Goal: Task Accomplishment & Management: Use online tool/utility

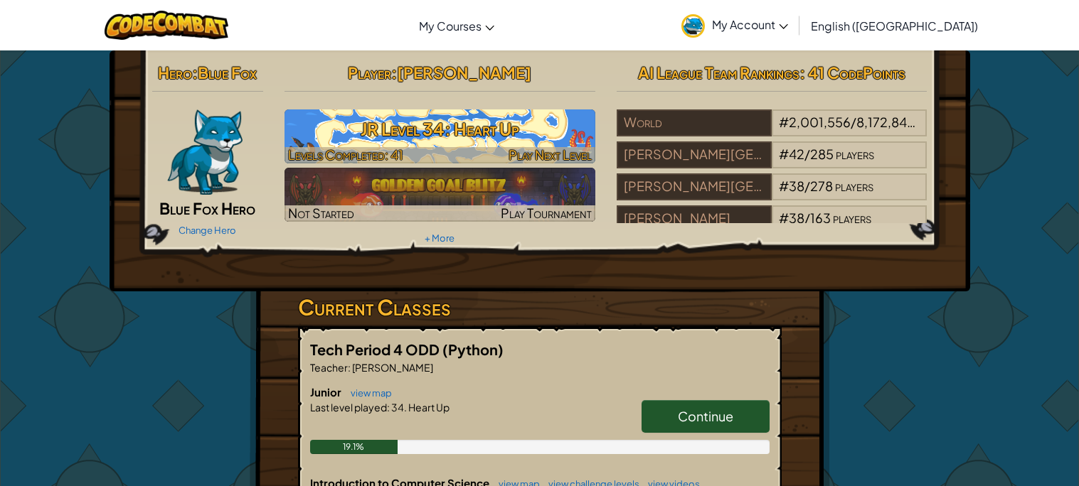
click at [491, 134] on h3 "JR Level 34: Heart Up" at bounding box center [439, 129] width 311 height 32
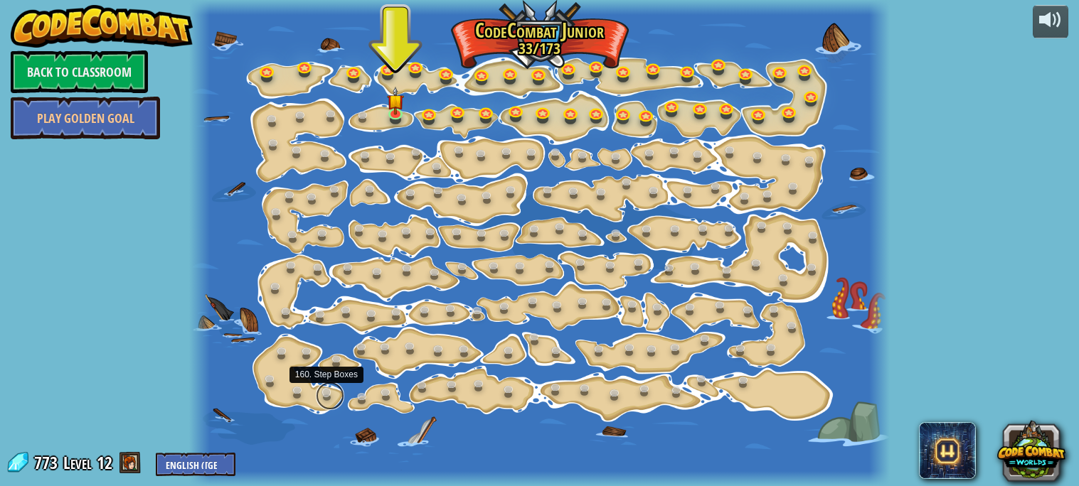
click at [325, 397] on link at bounding box center [330, 396] width 28 height 28
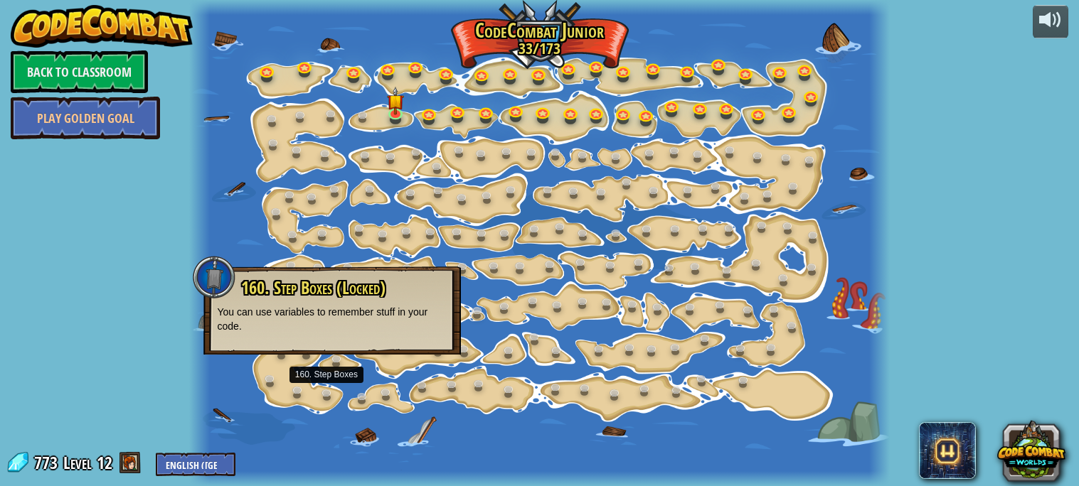
click at [738, 400] on div at bounding box center [539, 243] width 701 height 486
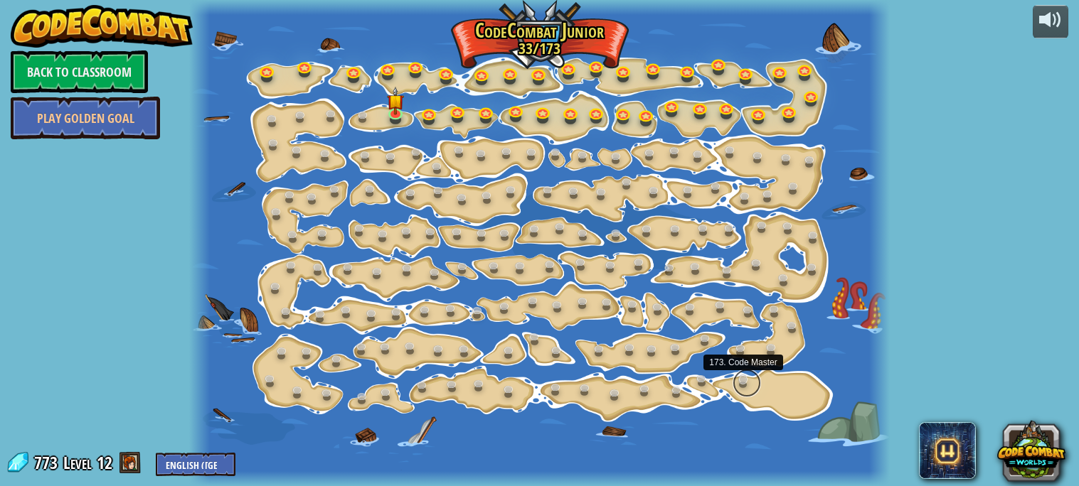
click at [746, 384] on link at bounding box center [746, 383] width 28 height 28
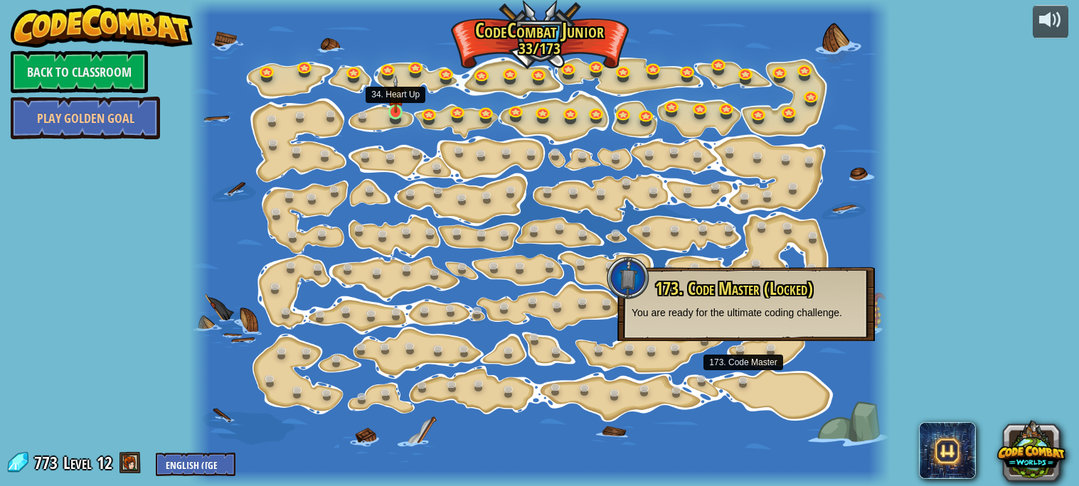
click at [397, 112] on img at bounding box center [396, 94] width 16 height 38
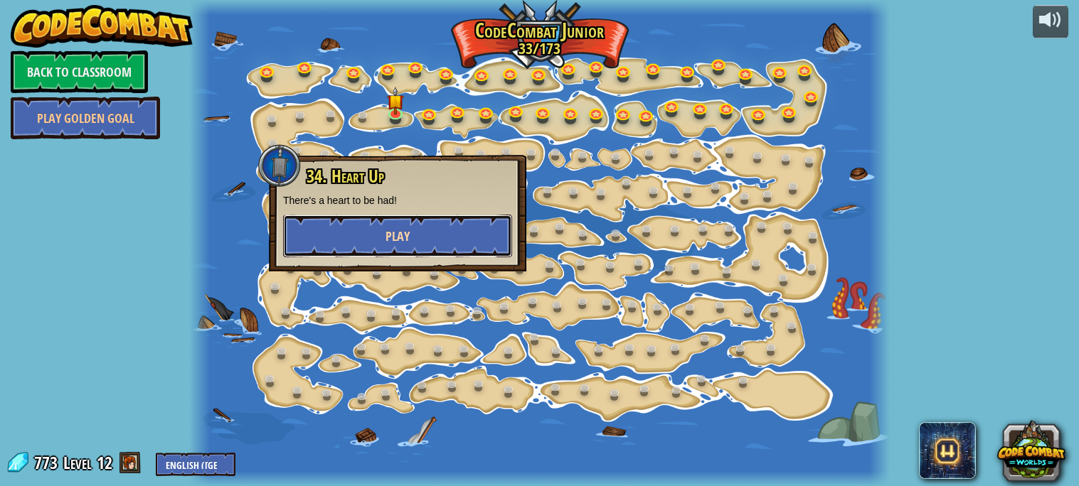
click at [388, 242] on span "Play" at bounding box center [397, 237] width 24 height 18
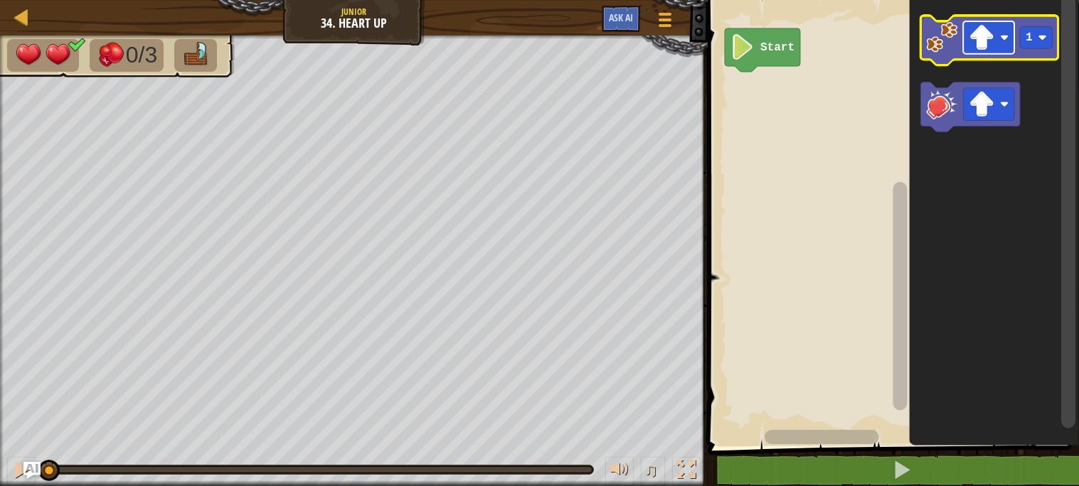
click at [982, 45] on image "Blockly Workspace" at bounding box center [981, 38] width 26 height 26
click at [942, 28] on image "Blockly Workspace" at bounding box center [941, 37] width 31 height 31
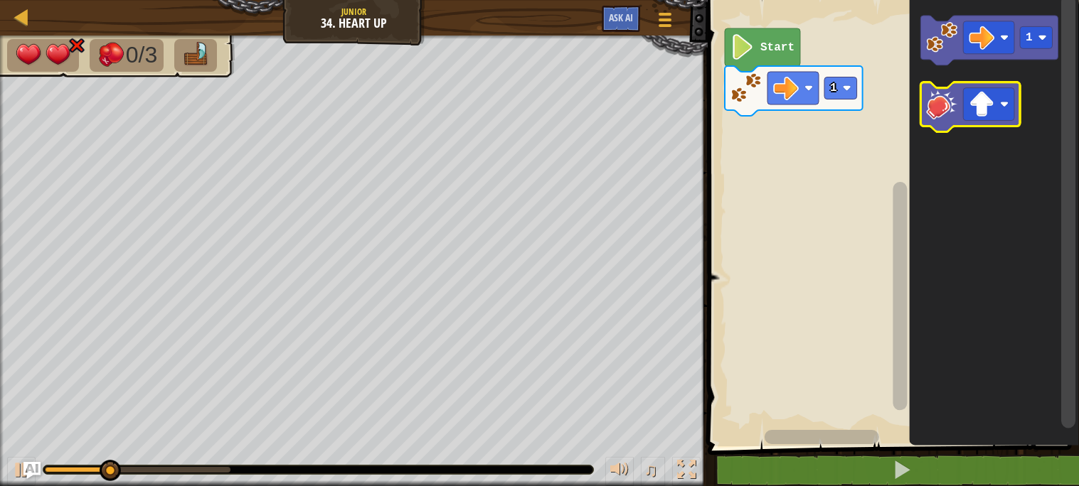
click at [956, 118] on image "Blockly Workspace" at bounding box center [941, 104] width 31 height 31
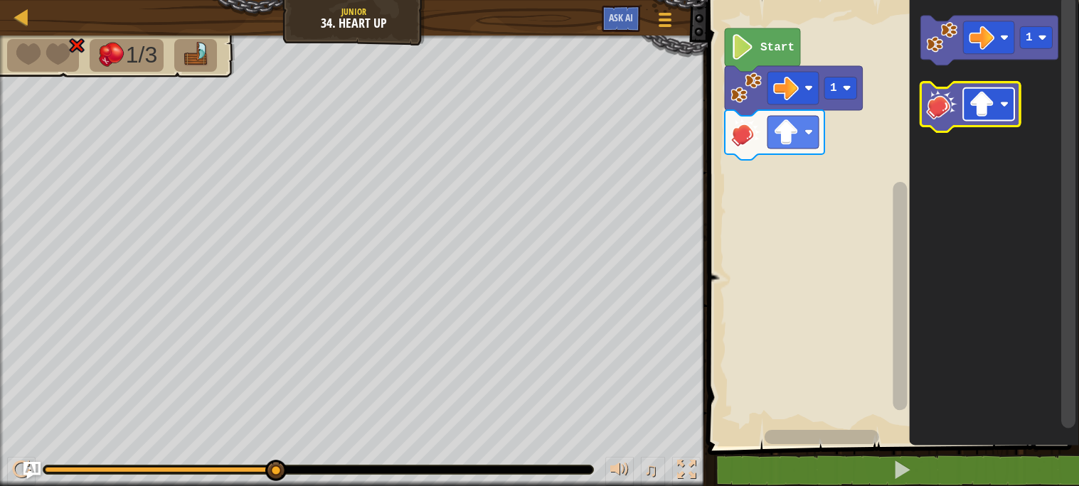
click at [990, 114] on image "Blockly Workspace" at bounding box center [981, 105] width 26 height 26
click at [936, 108] on image "Blockly Workspace" at bounding box center [941, 104] width 31 height 31
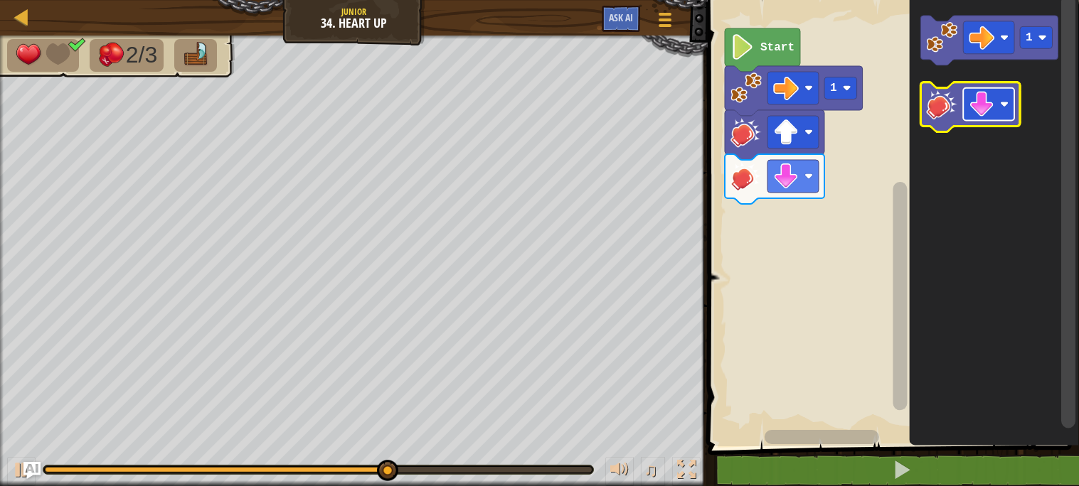
click at [990, 118] on rect "Blockly Workspace" at bounding box center [988, 104] width 51 height 33
click at [953, 110] on image "Blockly Workspace" at bounding box center [941, 104] width 31 height 31
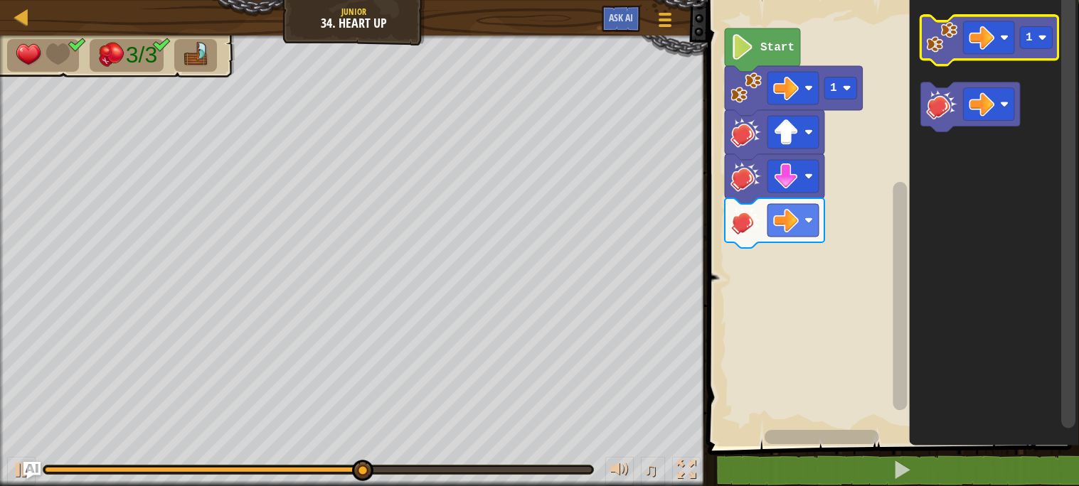
click at [942, 50] on image "Blockly Workspace" at bounding box center [941, 37] width 31 height 31
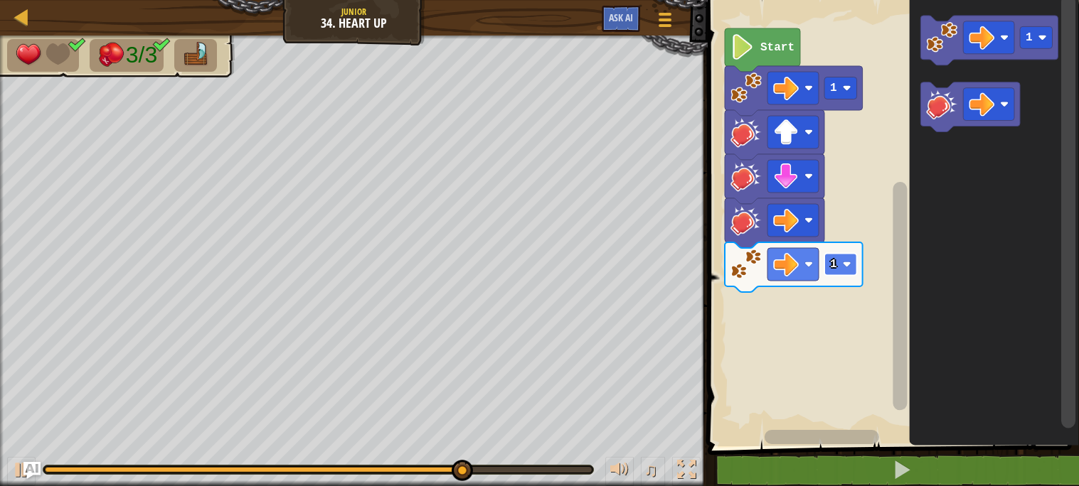
click at [846, 271] on rect "Blockly Workspace" at bounding box center [840, 265] width 33 height 22
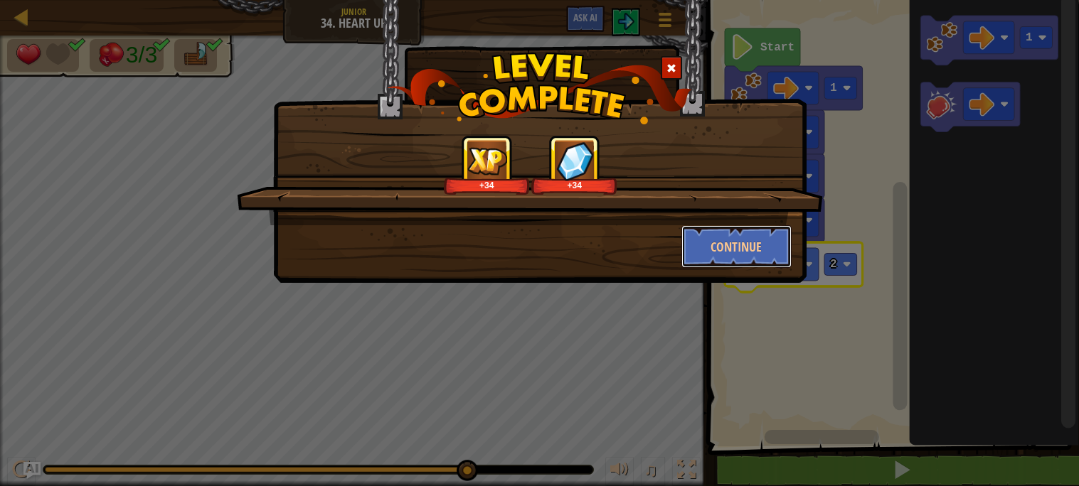
click at [755, 253] on button "Continue" at bounding box center [736, 246] width 110 height 43
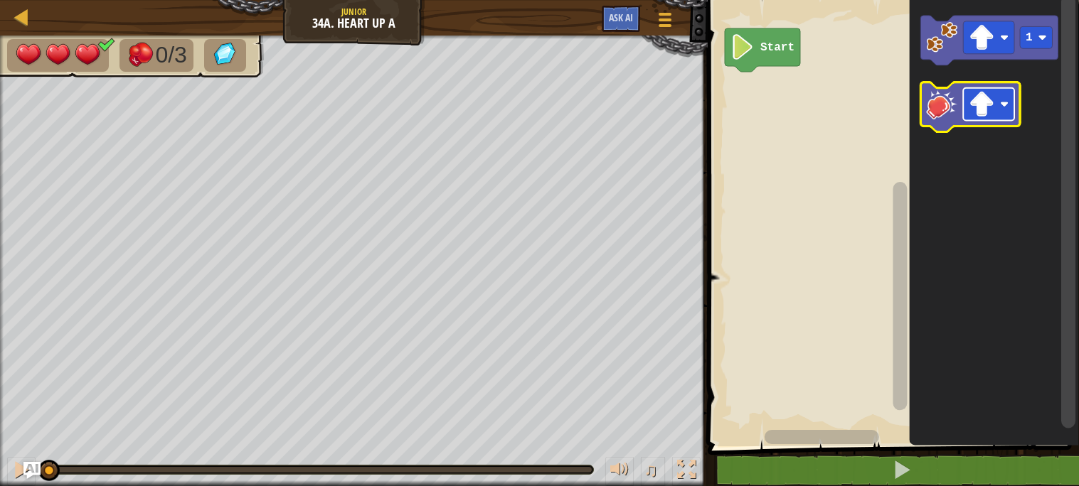
click at [986, 111] on image "Blockly Workspace" at bounding box center [981, 105] width 26 height 26
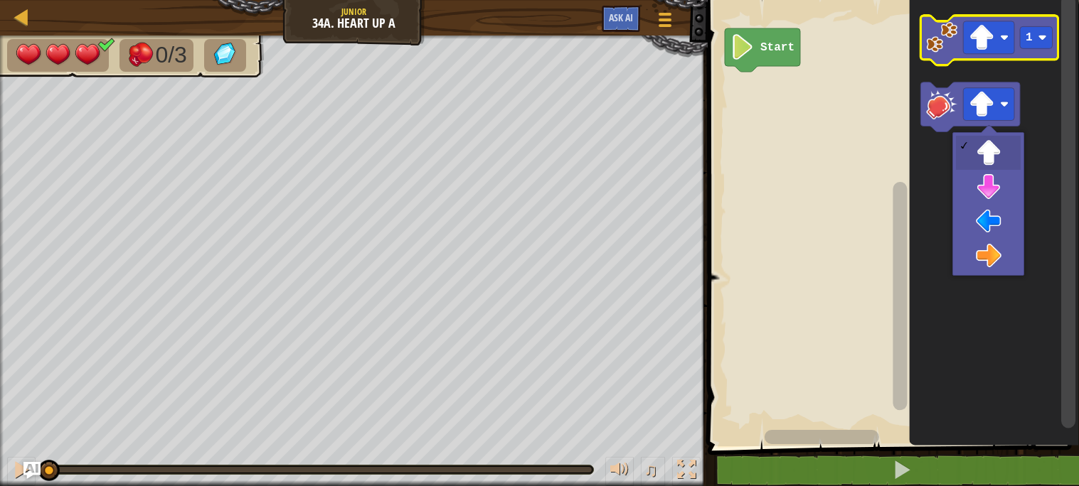
click at [949, 49] on image "Blockly Workspace" at bounding box center [941, 37] width 31 height 31
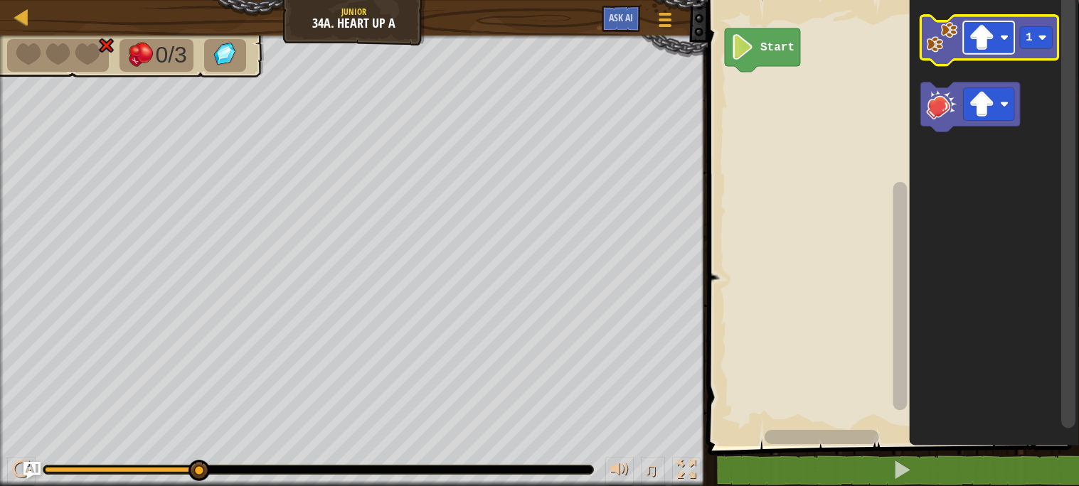
click at [986, 39] on image "Blockly Workspace" at bounding box center [981, 38] width 26 height 26
click at [940, 39] on image "Blockly Workspace" at bounding box center [941, 37] width 31 height 31
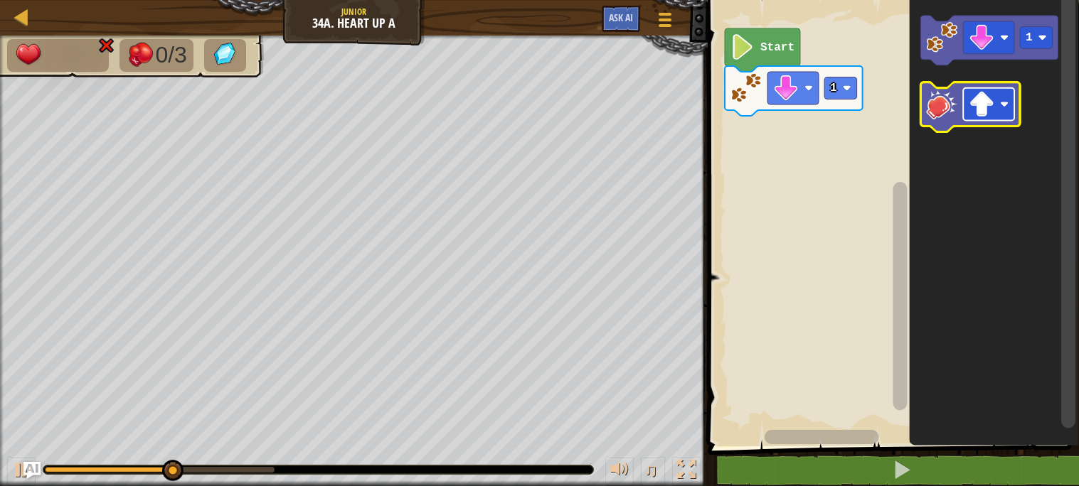
click at [985, 112] on image "Blockly Workspace" at bounding box center [981, 105] width 26 height 26
click at [946, 119] on image "Blockly Workspace" at bounding box center [941, 104] width 31 height 31
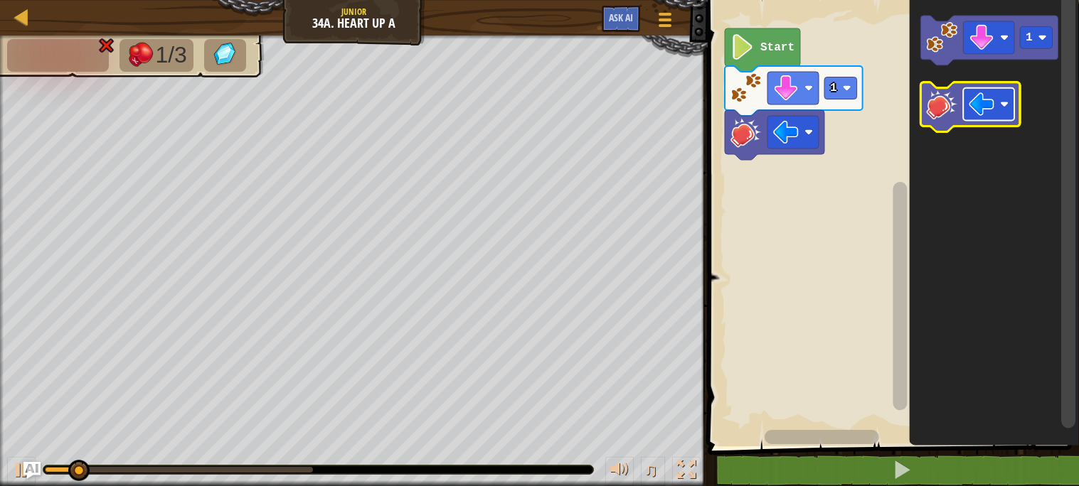
click at [999, 107] on rect "Blockly Workspace" at bounding box center [988, 104] width 51 height 33
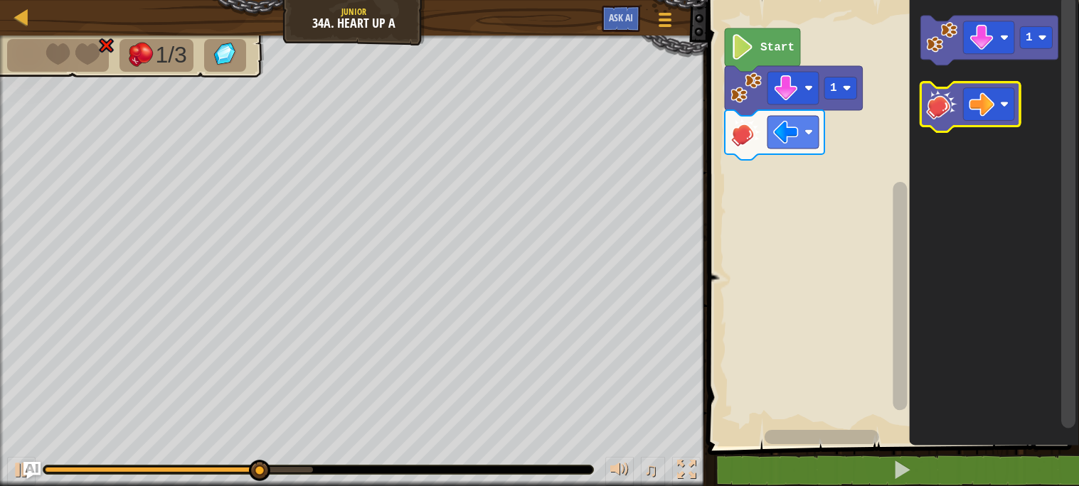
click at [956, 114] on image "Blockly Workspace" at bounding box center [941, 104] width 31 height 31
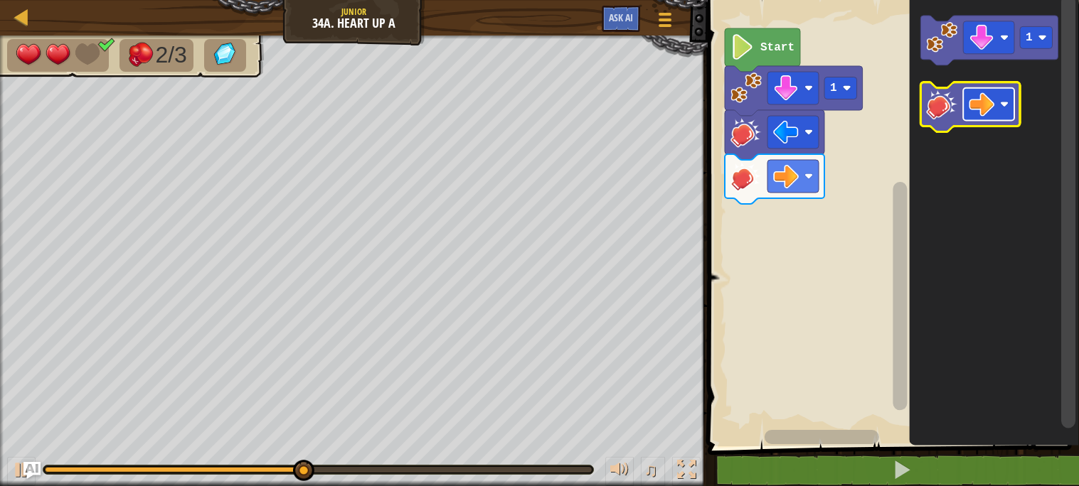
click at [974, 107] on image "Blockly Workspace" at bounding box center [981, 105] width 26 height 26
click at [945, 111] on image "Blockly Workspace" at bounding box center [941, 104] width 31 height 31
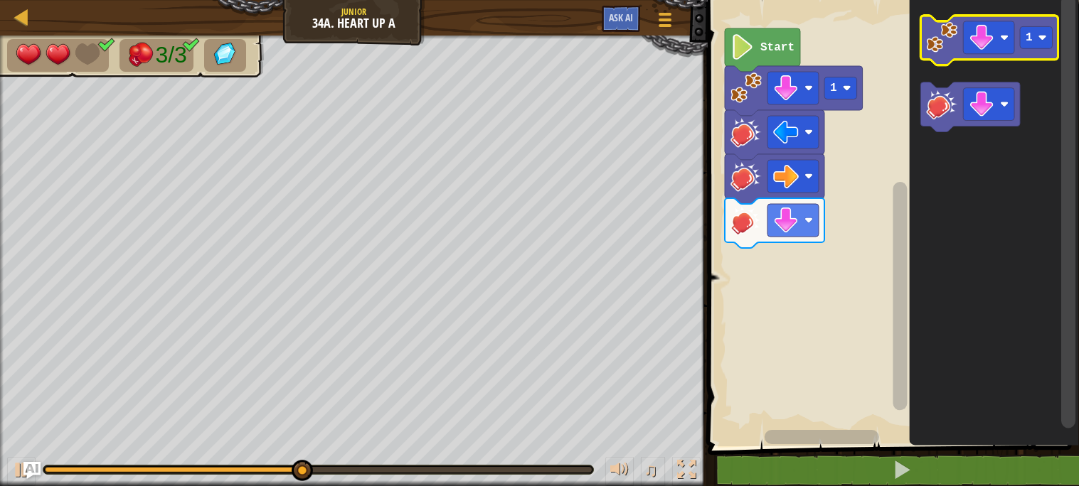
click at [946, 36] on image "Blockly Workspace" at bounding box center [941, 37] width 31 height 31
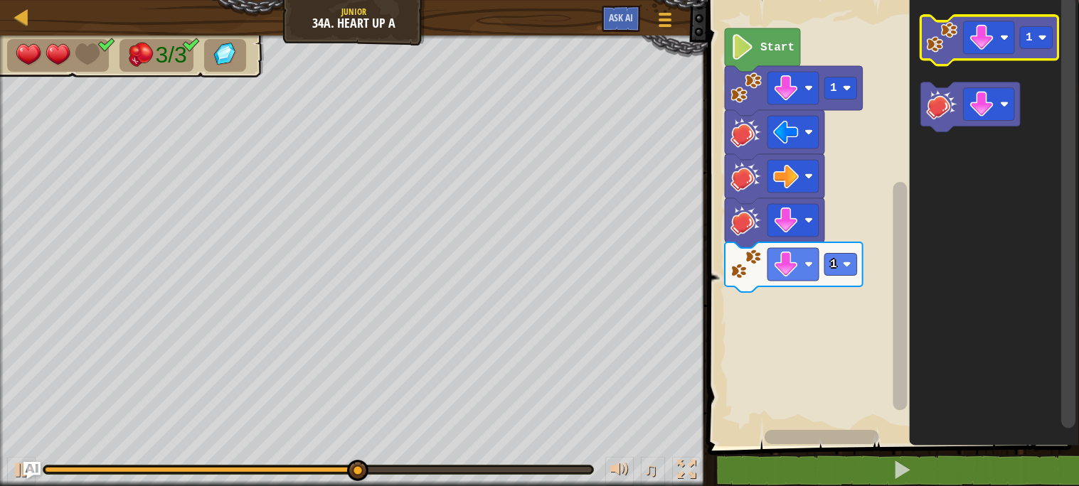
click at [945, 45] on image "Blockly Workspace" at bounding box center [941, 37] width 31 height 31
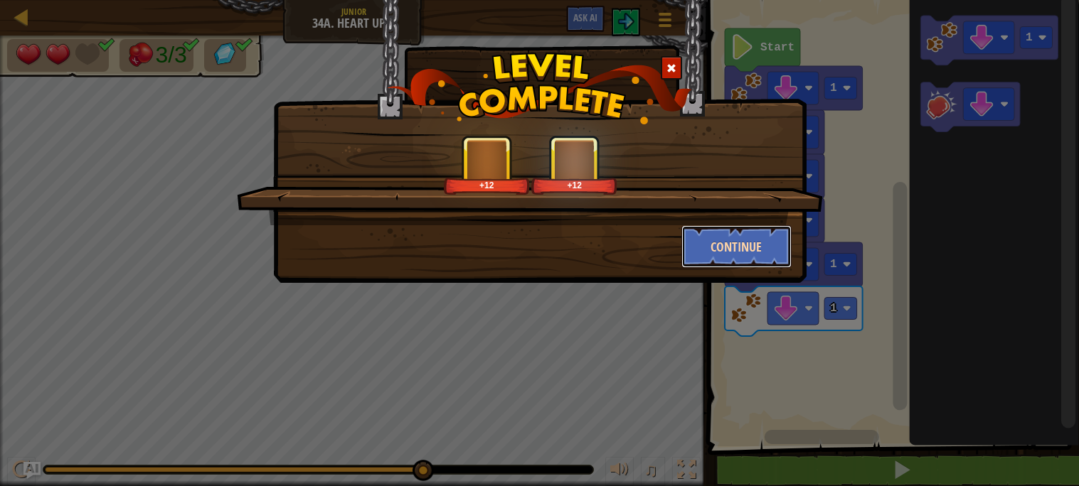
click at [746, 253] on button "Continue" at bounding box center [736, 246] width 110 height 43
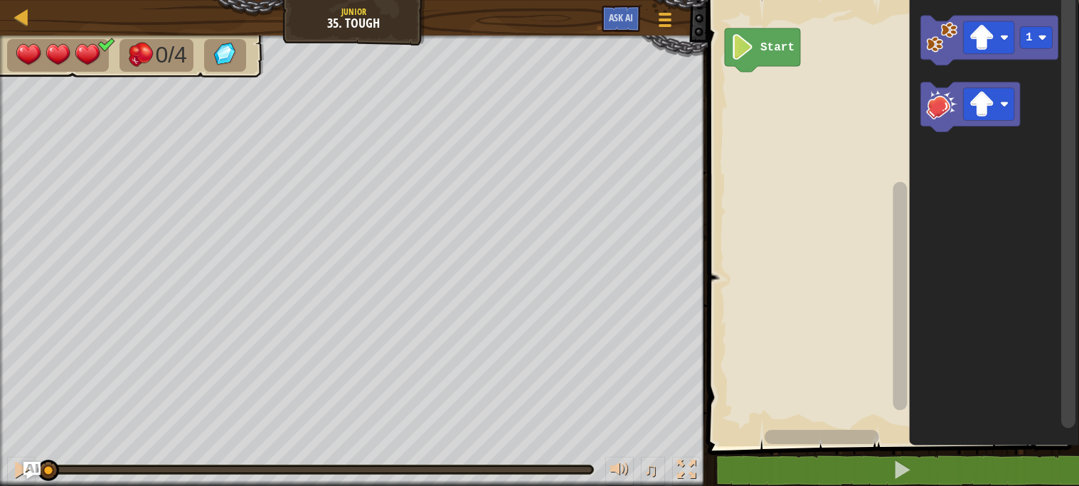
click at [934, 111] on image "Blockly Workspace" at bounding box center [941, 104] width 31 height 31
click at [939, 113] on image "Blockly Workspace" at bounding box center [941, 104] width 31 height 31
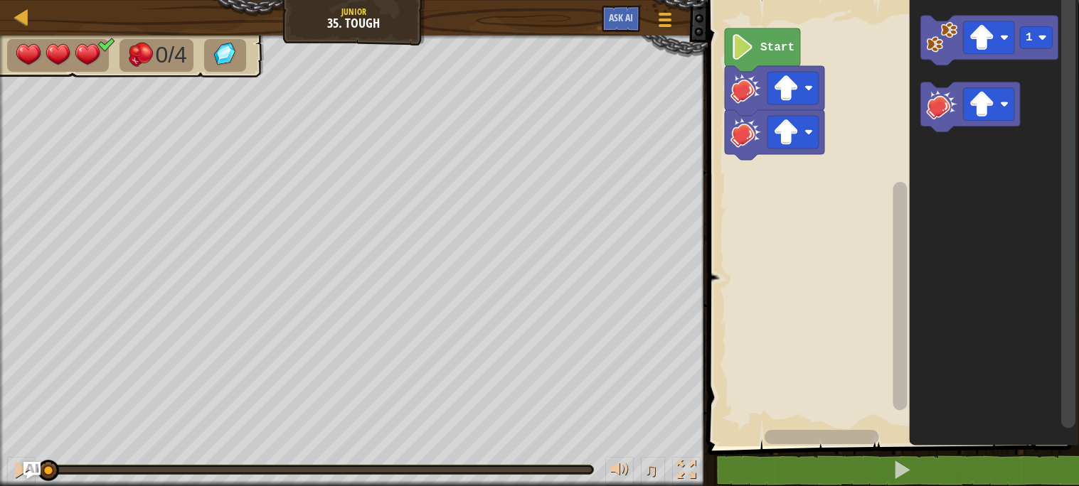
click at [939, 113] on image "Blockly Workspace" at bounding box center [941, 104] width 31 height 31
click at [938, 113] on image "Blockly Workspace" at bounding box center [941, 104] width 31 height 31
click at [940, 119] on icon "Blockly Workspace" at bounding box center [970, 107] width 100 height 50
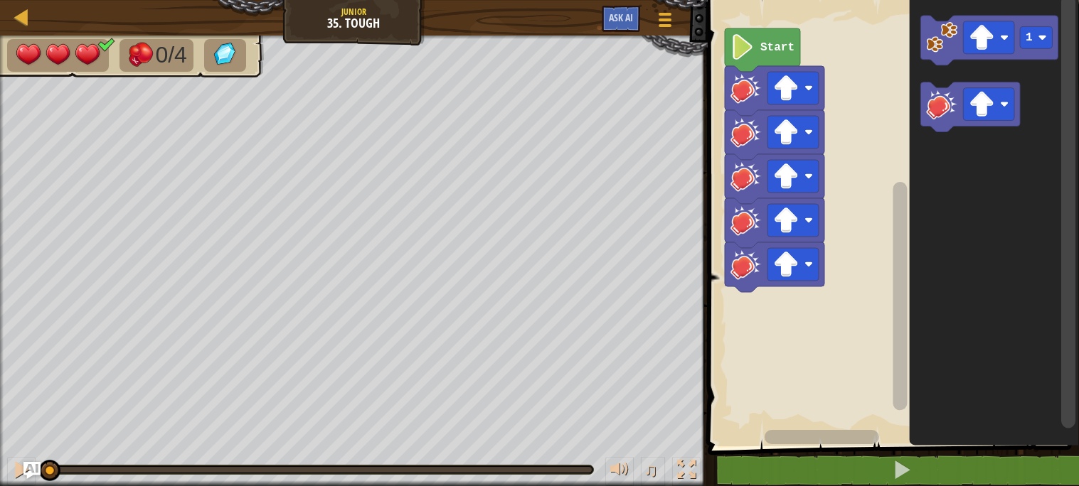
click at [947, 112] on image "Blockly Workspace" at bounding box center [941, 104] width 31 height 31
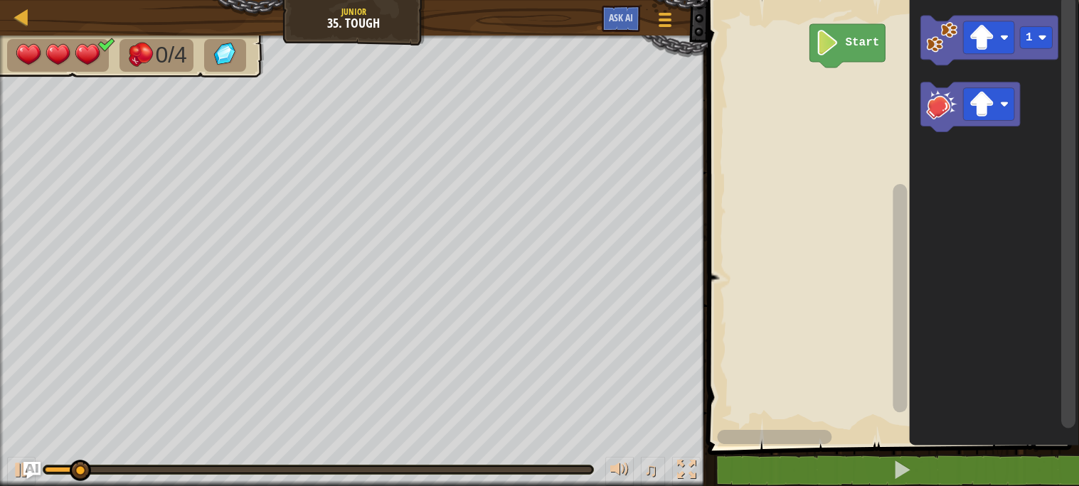
click at [801, 183] on rect "Blockly Workspace" at bounding box center [890, 220] width 375 height 454
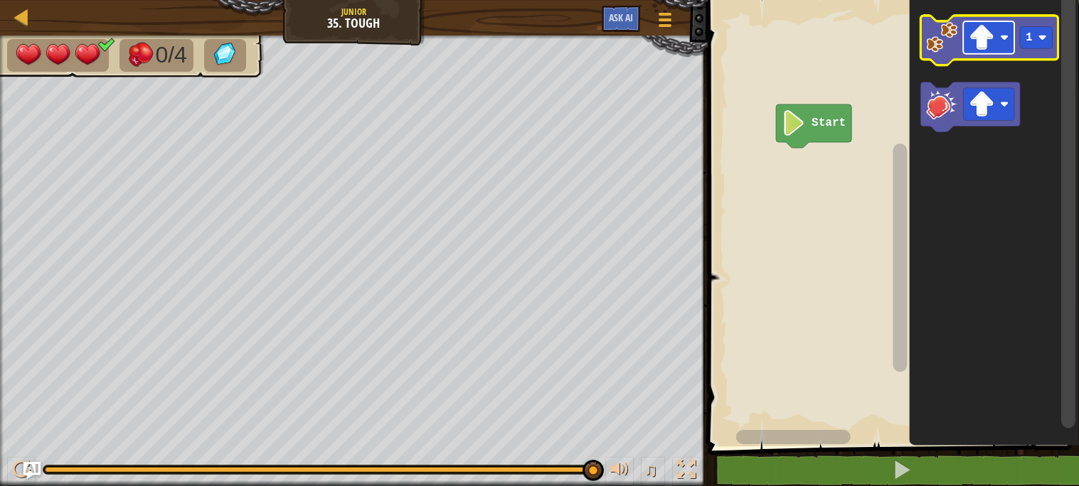
click at [984, 48] on image "Blockly Workspace" at bounding box center [981, 38] width 26 height 26
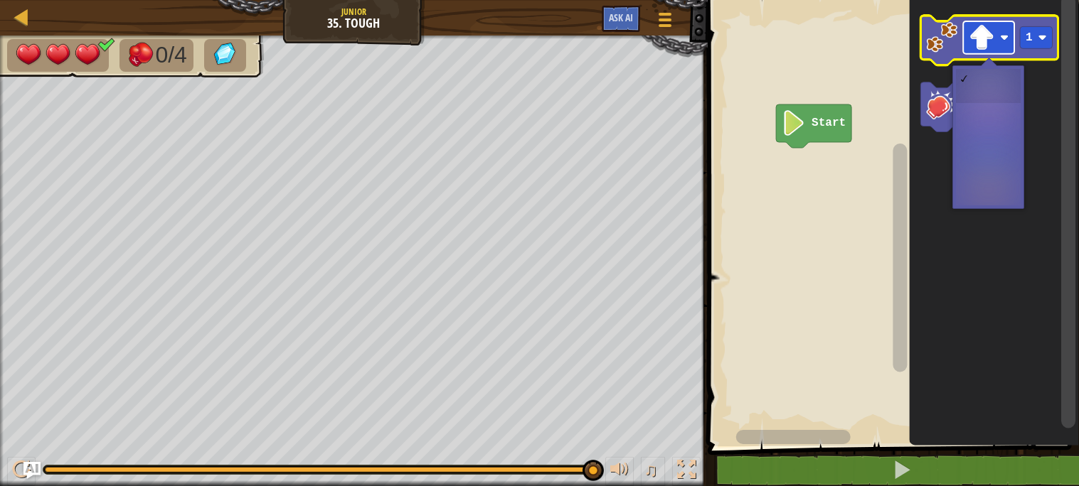
click at [984, 48] on image "Blockly Workspace" at bounding box center [981, 38] width 26 height 26
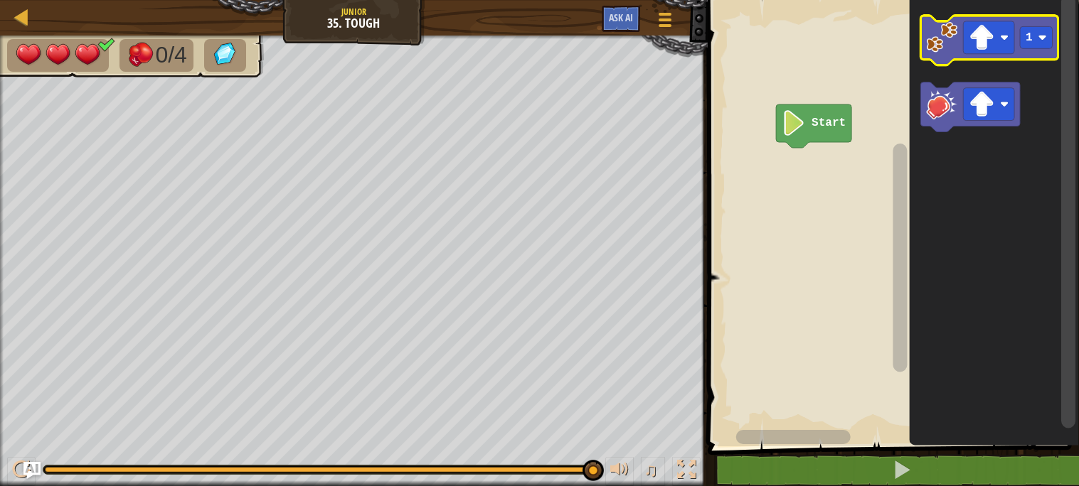
click at [943, 50] on image "Blockly Workspace" at bounding box center [941, 37] width 31 height 31
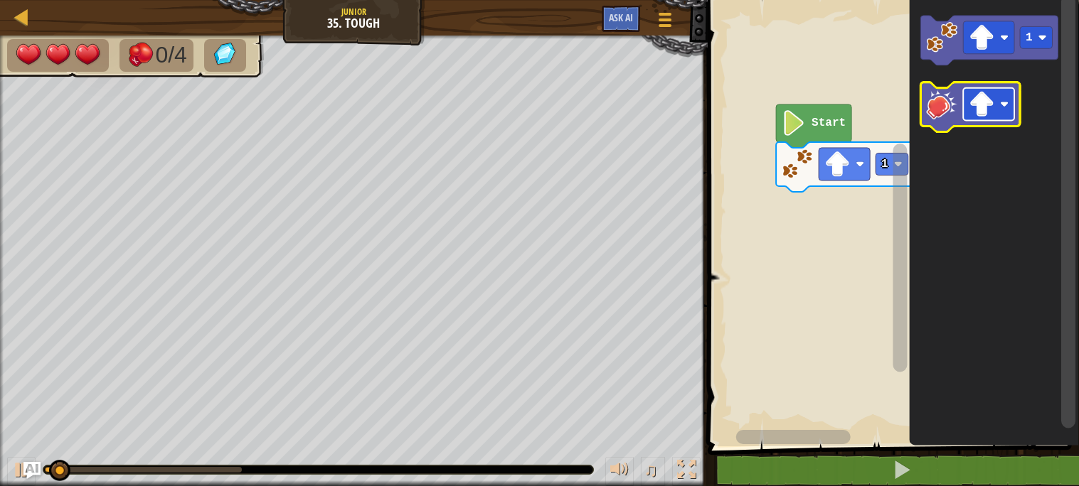
click at [981, 107] on image "Blockly Workspace" at bounding box center [981, 105] width 26 height 26
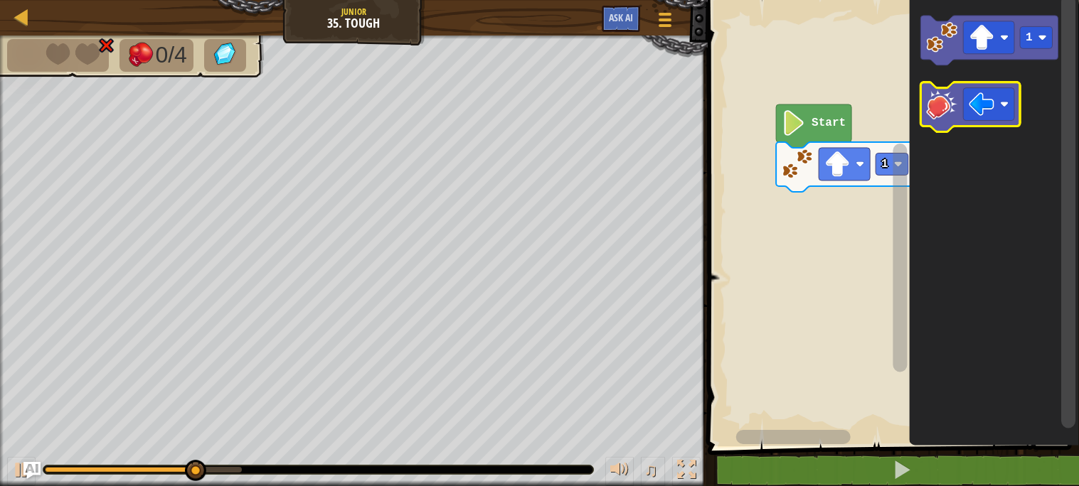
click at [952, 112] on image "Blockly Workspace" at bounding box center [941, 104] width 31 height 31
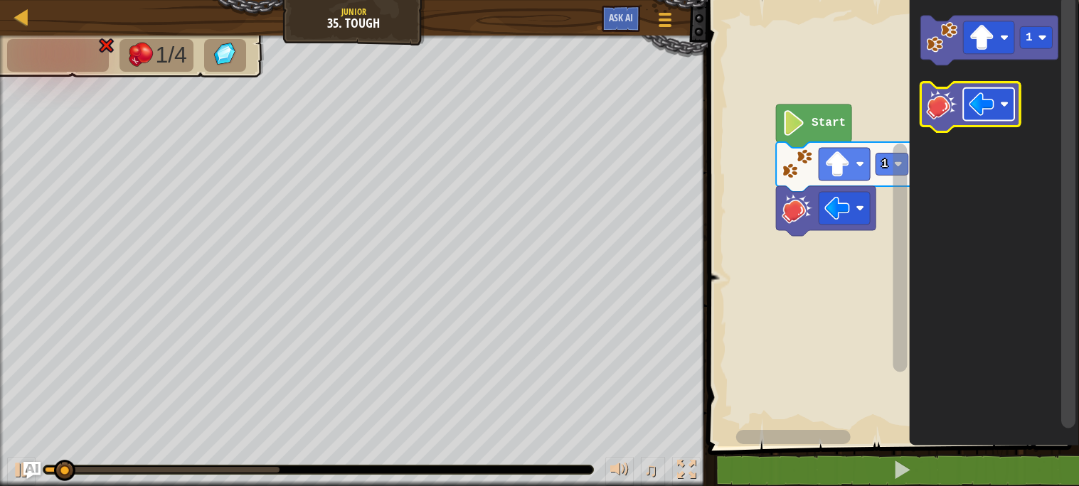
click at [971, 114] on image "Blockly Workspace" at bounding box center [981, 105] width 26 height 26
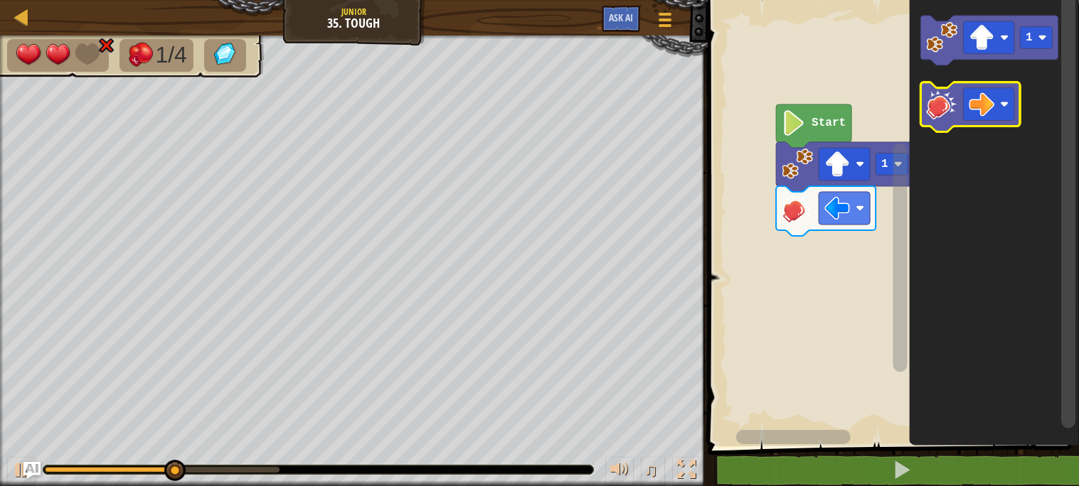
click at [949, 121] on icon "Blockly Workspace" at bounding box center [970, 107] width 100 height 50
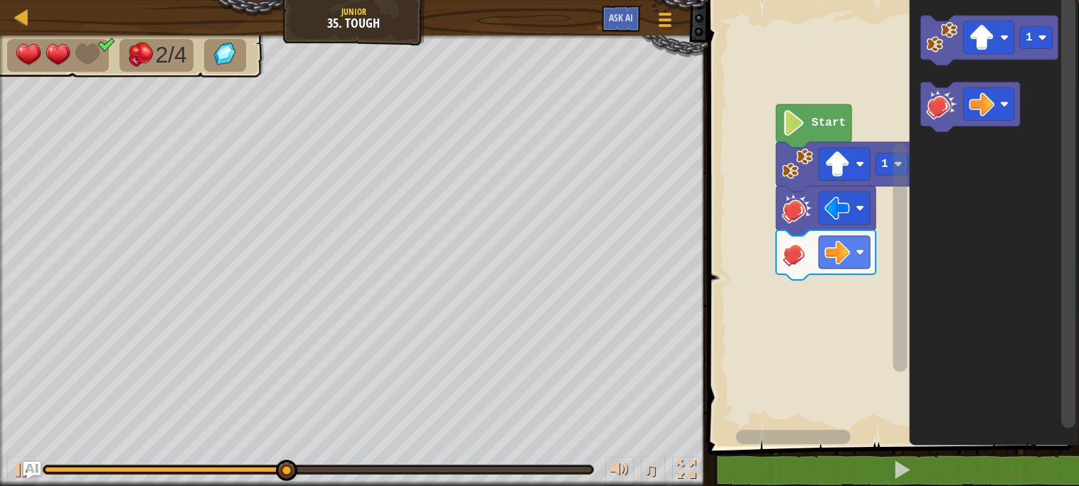
click at [936, 35] on image "Blockly Workspace" at bounding box center [941, 37] width 31 height 31
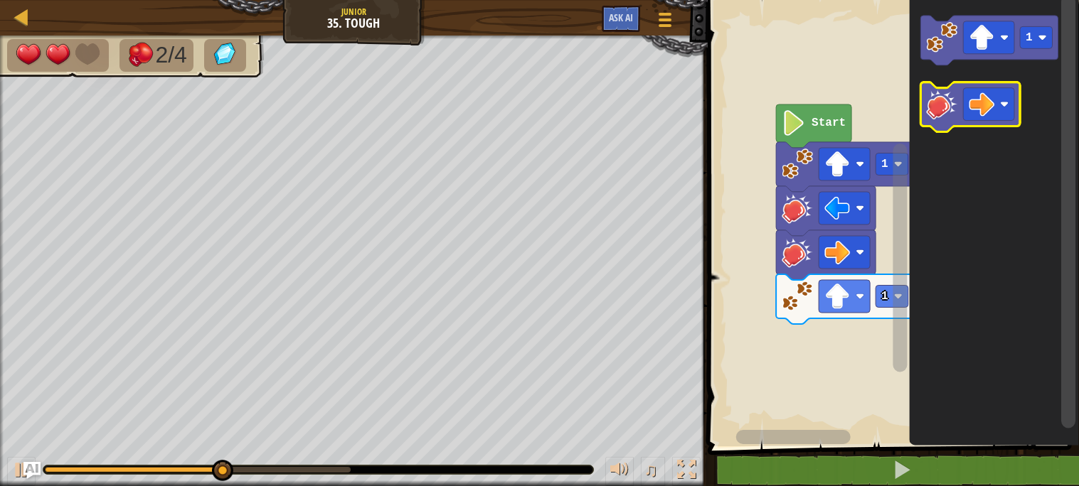
click at [959, 106] on icon "Blockly Workspace" at bounding box center [970, 107] width 100 height 50
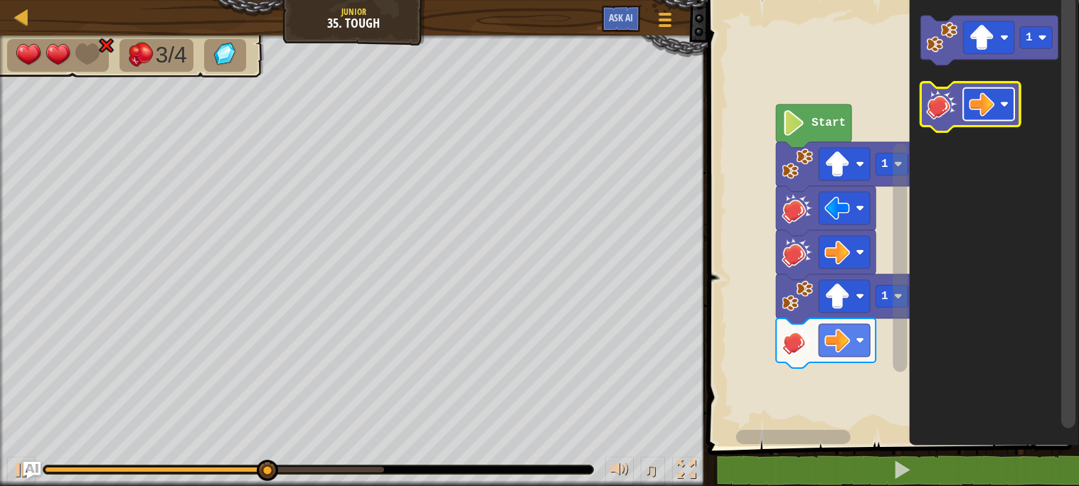
click at [976, 112] on image "Blockly Workspace" at bounding box center [981, 105] width 26 height 26
click at [952, 125] on icon "Blockly Workspace" at bounding box center [970, 107] width 100 height 50
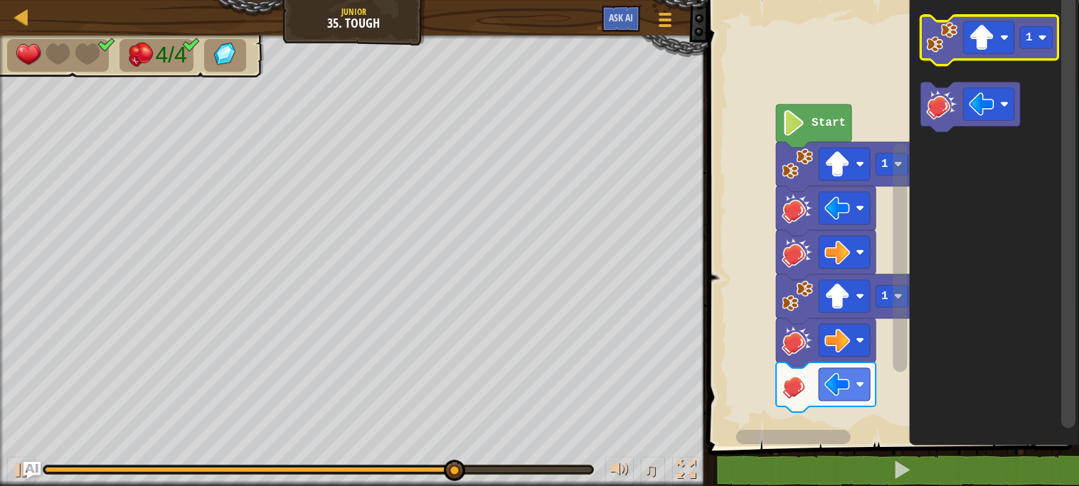
click at [939, 57] on icon "Blockly Workspace" at bounding box center [989, 41] width 138 height 50
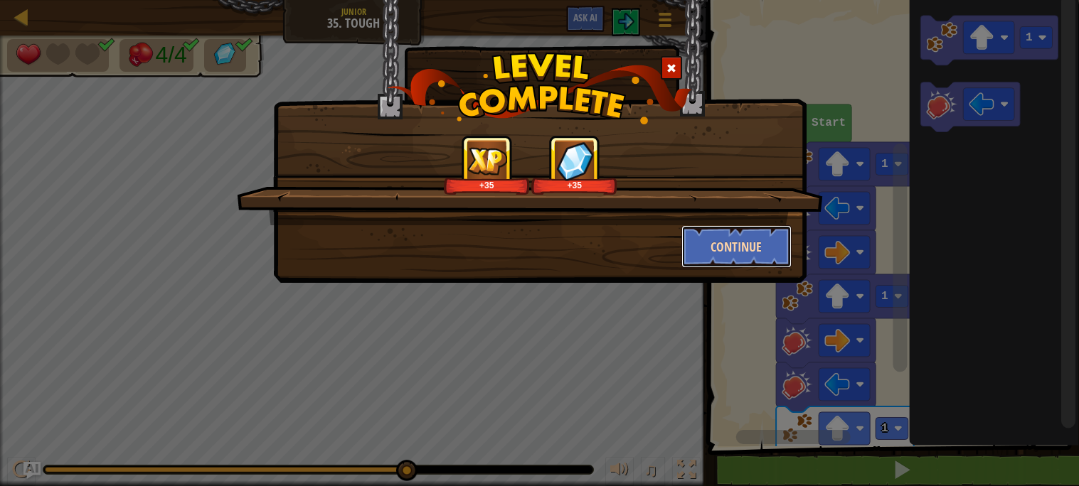
click at [732, 262] on button "Continue" at bounding box center [736, 246] width 110 height 43
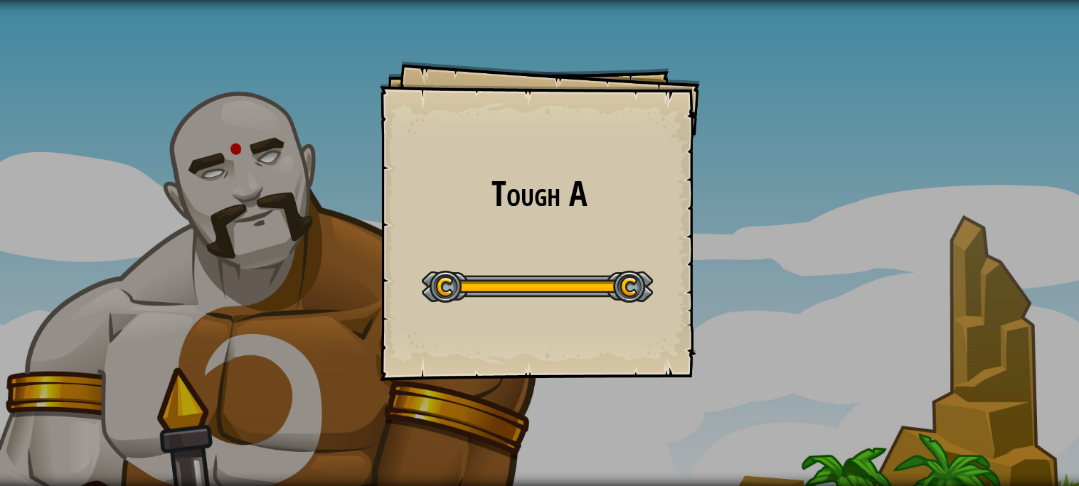
click at [588, 303] on div "Start Level" at bounding box center [537, 285] width 231 height 57
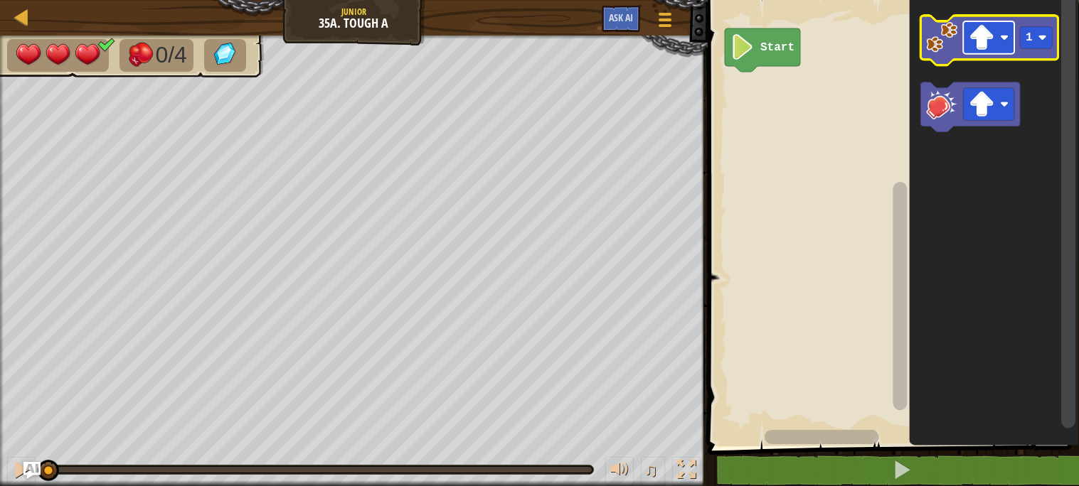
click at [990, 45] on image "Blockly Workspace" at bounding box center [981, 38] width 26 height 26
click at [944, 49] on image "Blockly Workspace" at bounding box center [941, 37] width 31 height 31
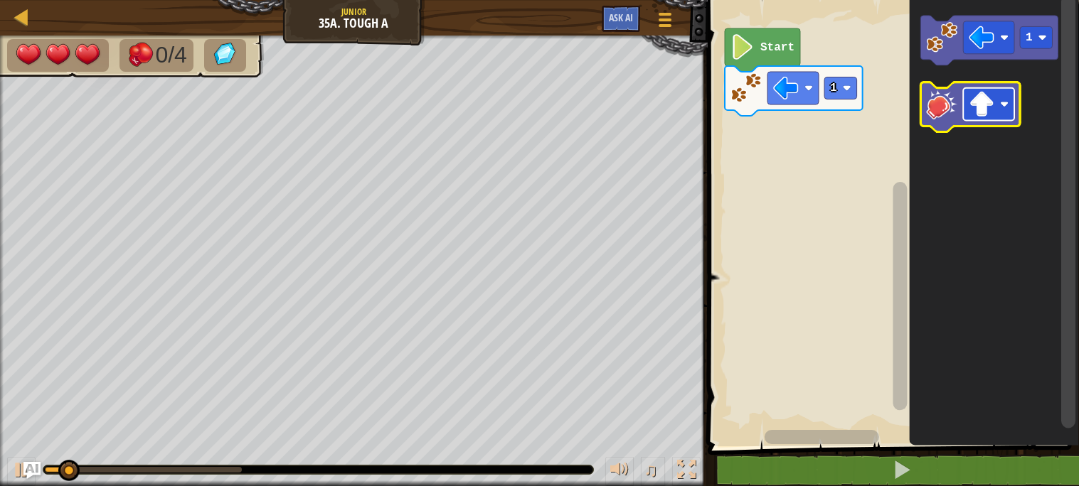
click at [984, 116] on image "Blockly Workspace" at bounding box center [981, 105] width 26 height 26
click at [939, 111] on image "Blockly Workspace" at bounding box center [941, 104] width 31 height 31
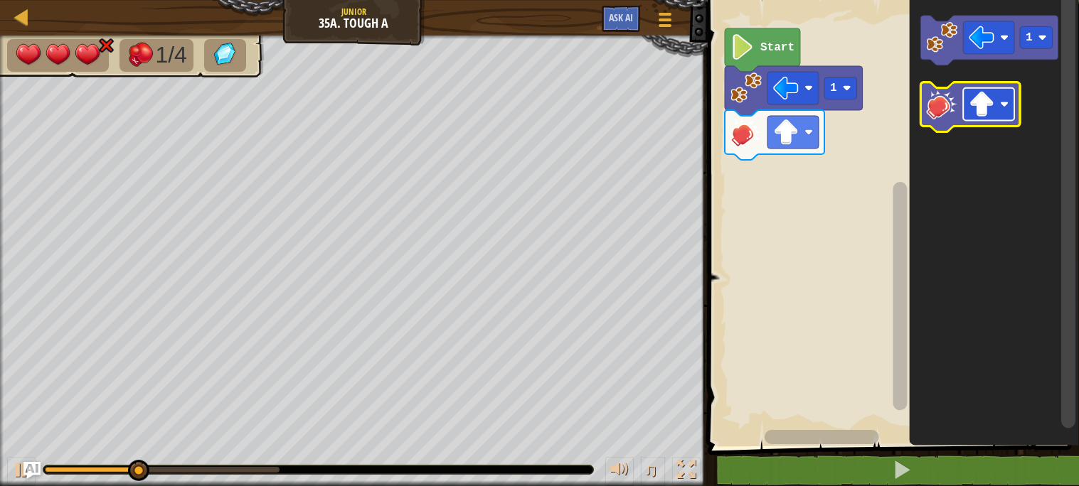
click at [986, 118] on rect "Blockly Workspace" at bounding box center [988, 104] width 51 height 33
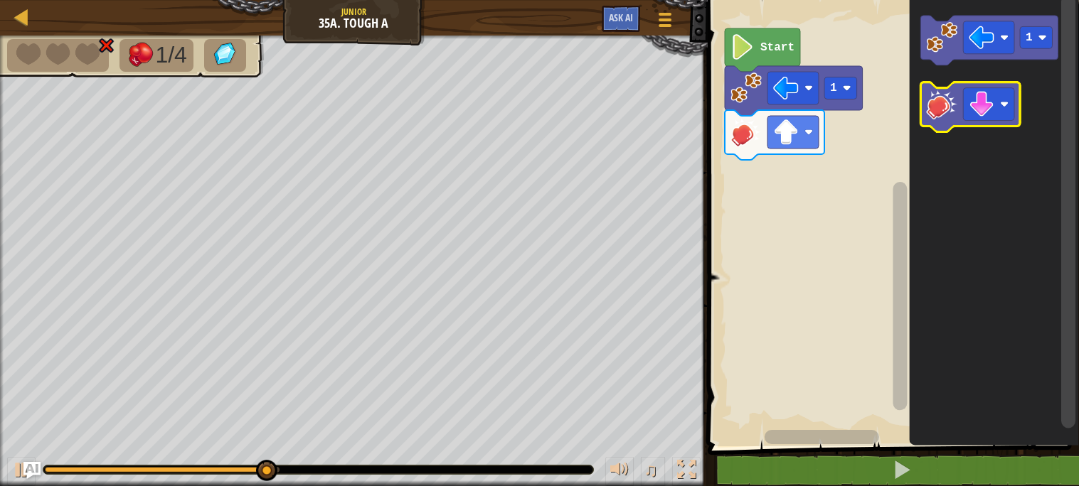
click at [938, 120] on icon "Blockly Workspace" at bounding box center [970, 107] width 100 height 50
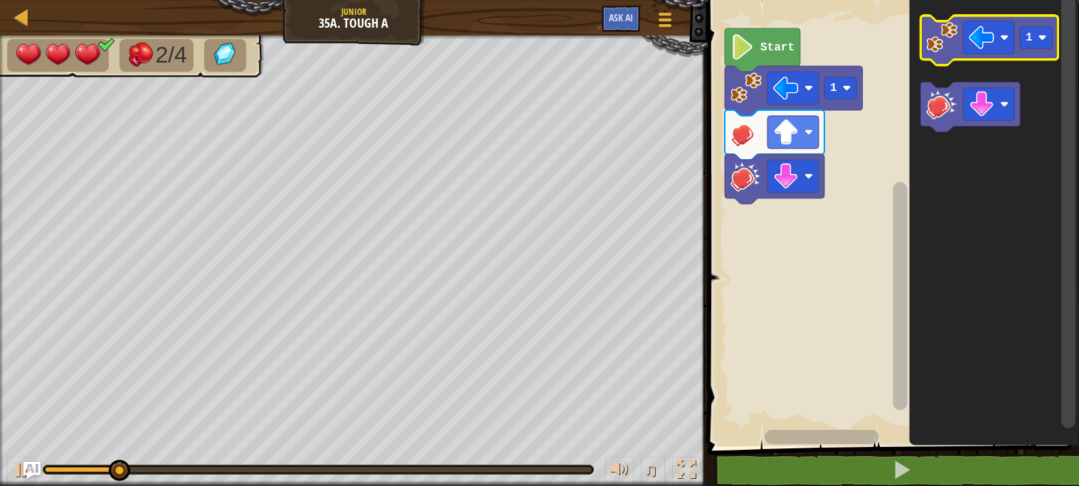
click at [942, 51] on image "Blockly Workspace" at bounding box center [941, 37] width 31 height 31
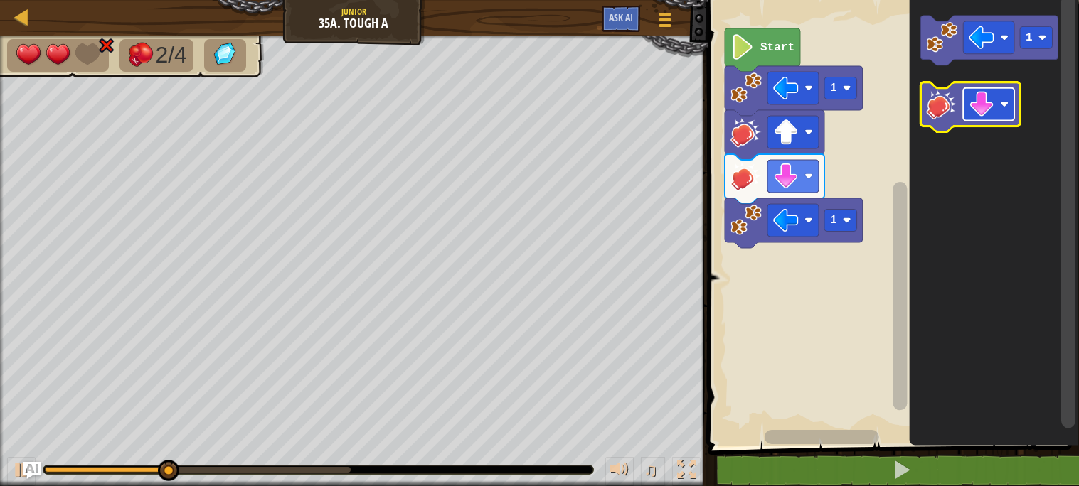
click at [976, 110] on image "Blockly Workspace" at bounding box center [981, 105] width 26 height 26
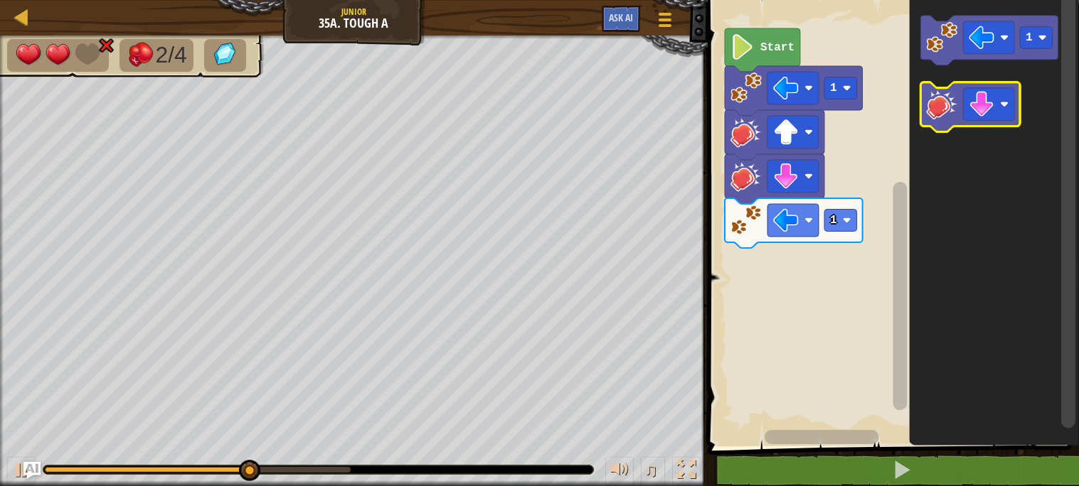
click at [942, 110] on image "Blockly Workspace" at bounding box center [941, 104] width 31 height 31
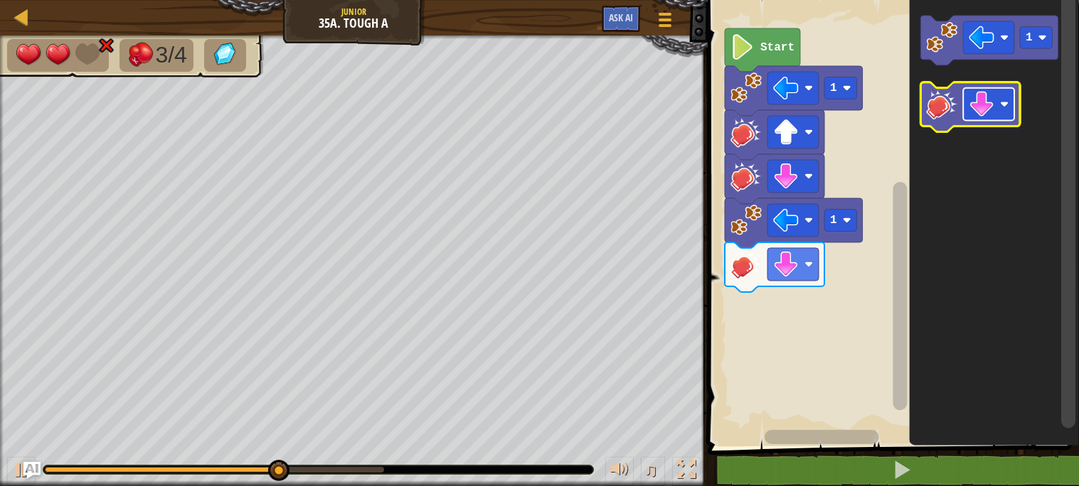
click at [993, 113] on image "Blockly Workspace" at bounding box center [981, 105] width 26 height 26
click at [942, 120] on icon "Blockly Workspace" at bounding box center [970, 107] width 100 height 50
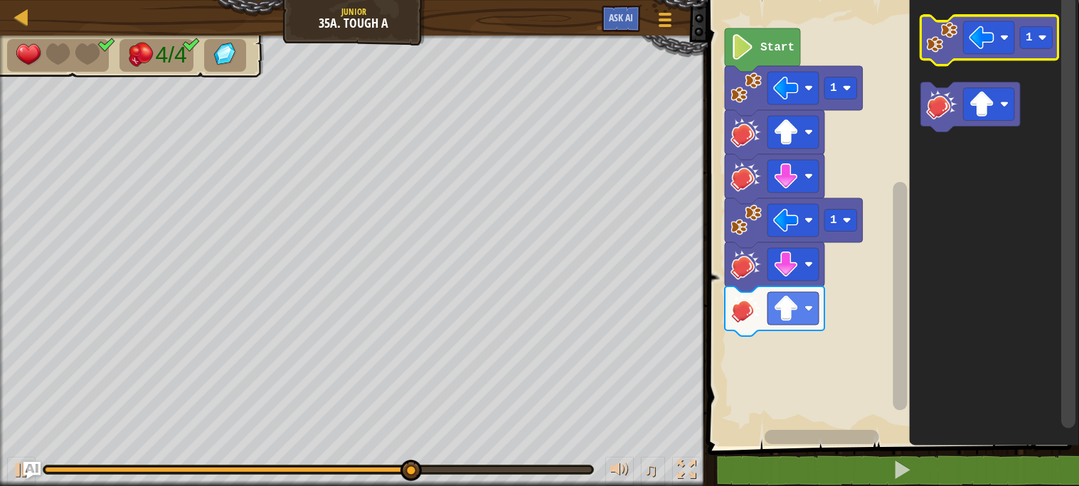
click at [936, 36] on image "Blockly Workspace" at bounding box center [941, 37] width 31 height 31
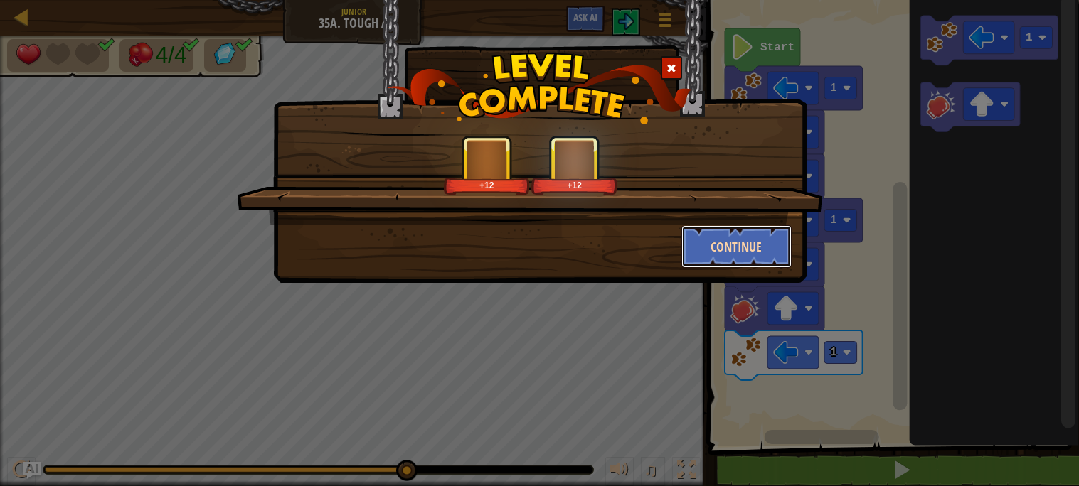
click at [760, 242] on button "Continue" at bounding box center [736, 246] width 110 height 43
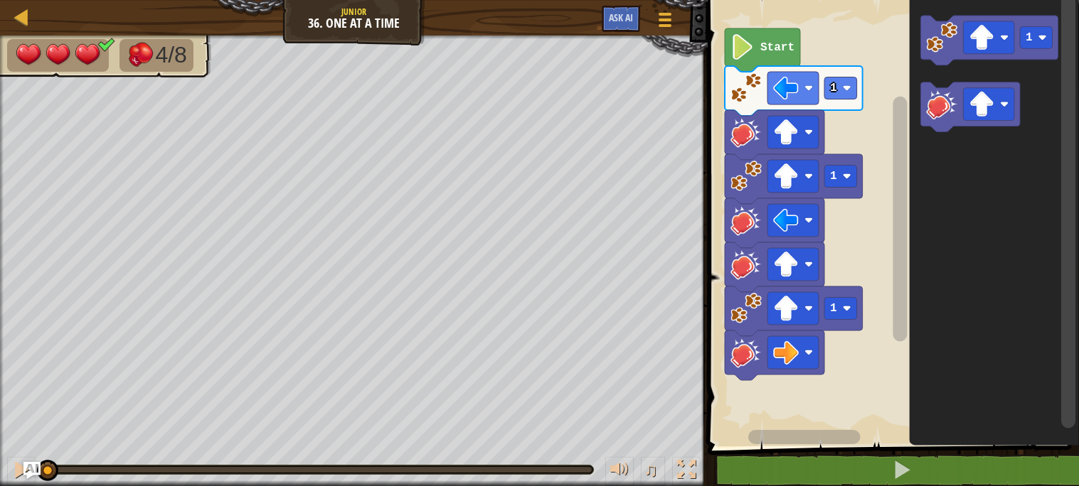
click at [764, 47] on text "Start" at bounding box center [777, 47] width 34 height 13
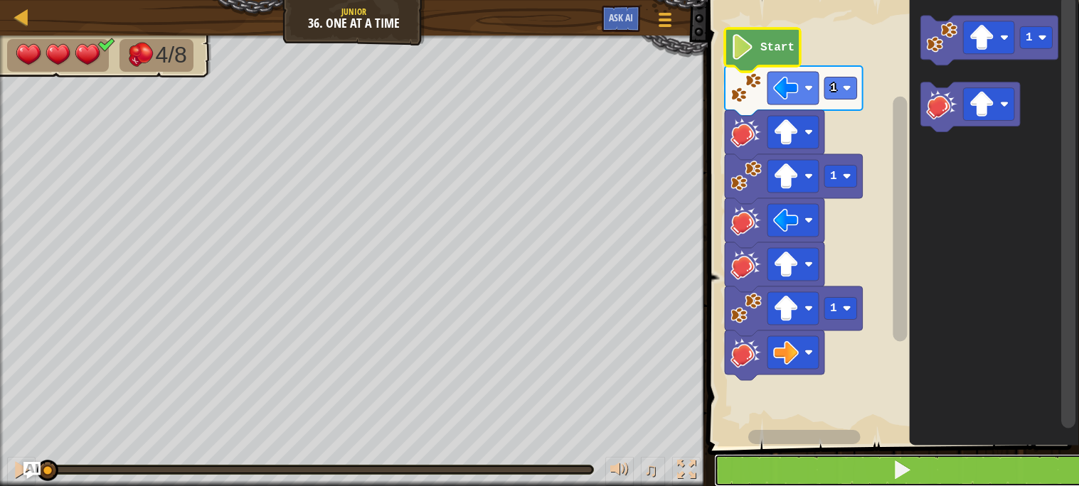
click at [759, 485] on button at bounding box center [901, 470] width 375 height 33
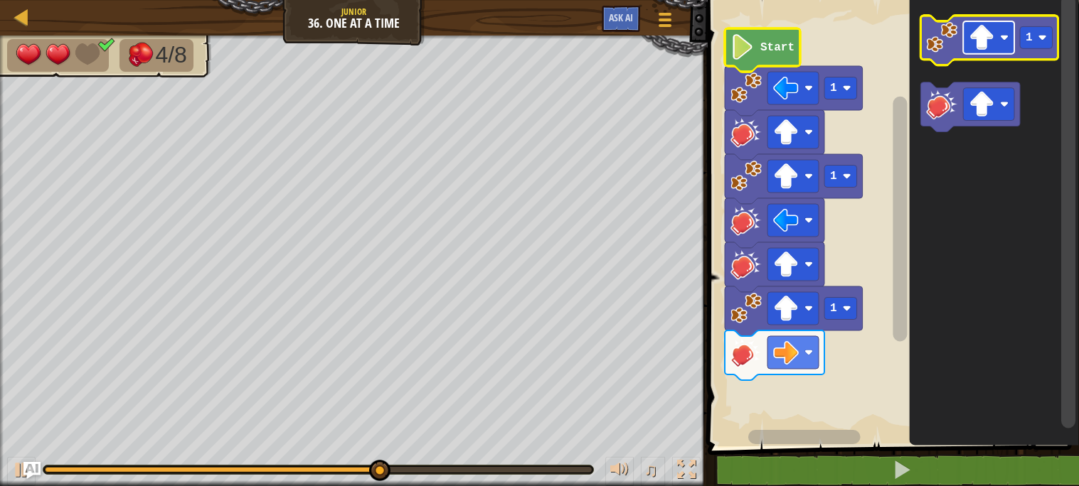
click at [996, 41] on rect "Blockly Workspace" at bounding box center [988, 37] width 51 height 33
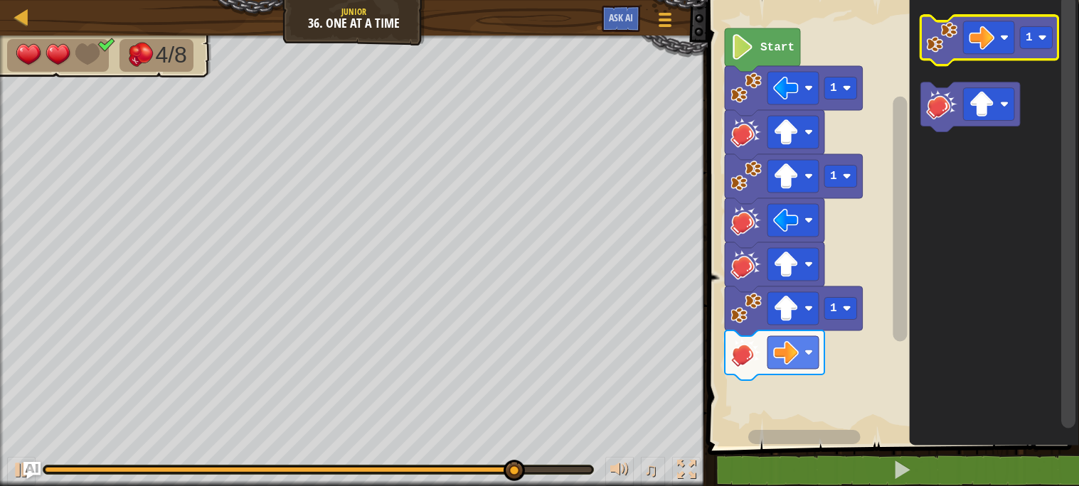
click at [944, 55] on icon "Blockly Workspace" at bounding box center [989, 41] width 138 height 50
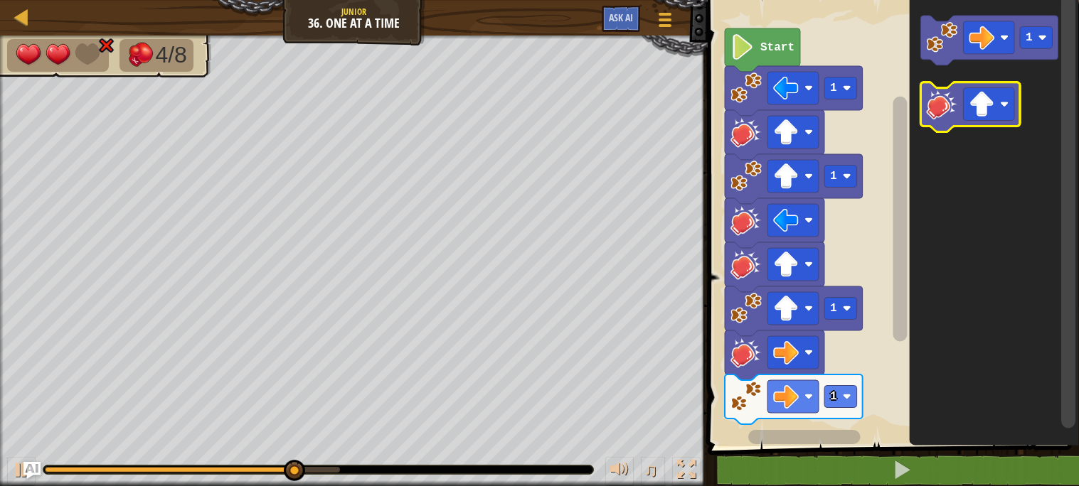
click at [935, 107] on image "Blockly Workspace" at bounding box center [941, 104] width 31 height 31
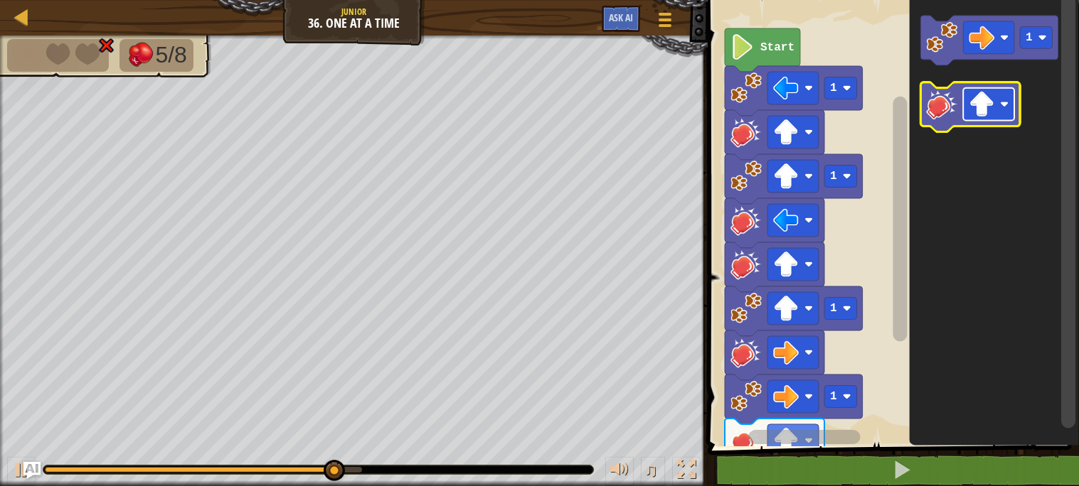
click at [991, 114] on image "Blockly Workspace" at bounding box center [981, 105] width 26 height 26
click at [946, 117] on image "Blockly Workspace" at bounding box center [941, 104] width 31 height 31
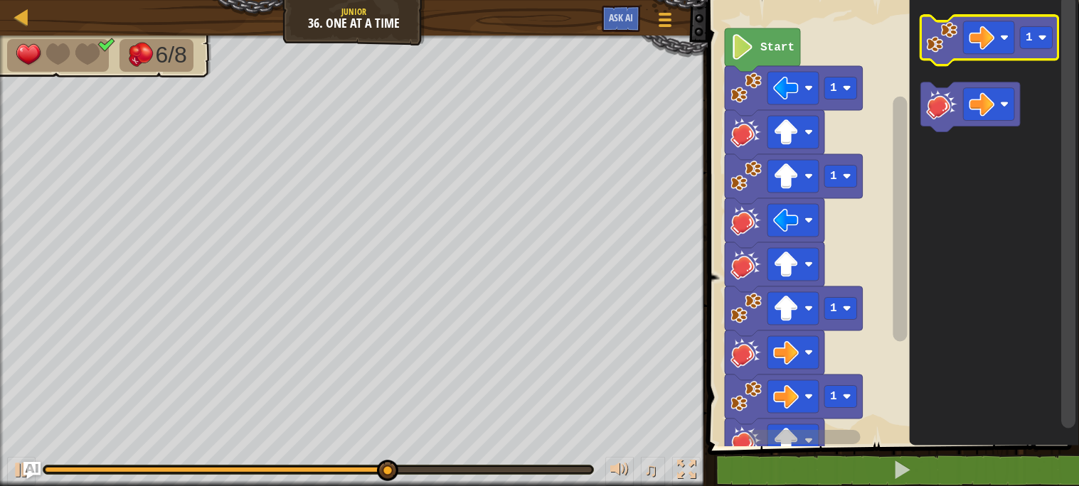
click at [936, 47] on image "Blockly Workspace" at bounding box center [941, 37] width 31 height 31
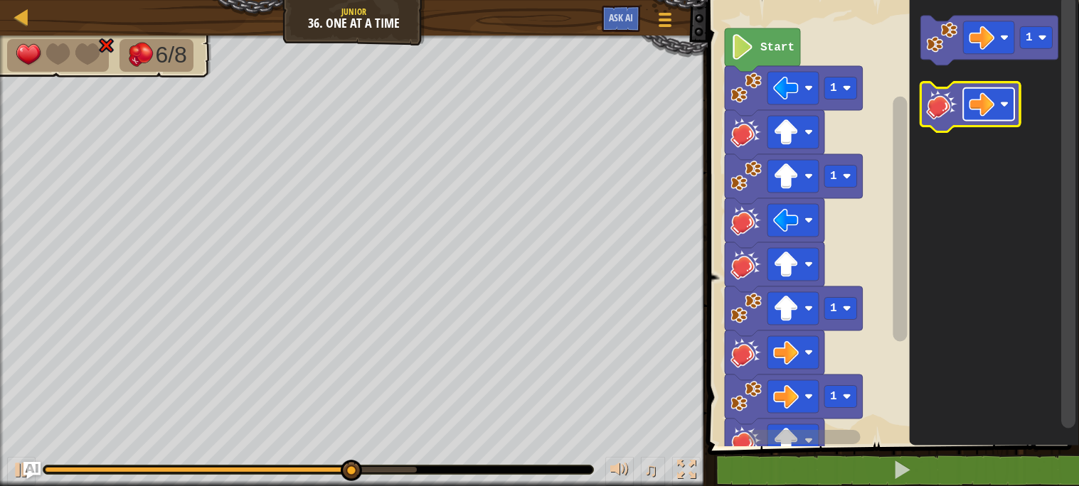
click at [978, 105] on image "Blockly Workspace" at bounding box center [981, 105] width 26 height 26
click at [942, 127] on icon "Blockly Workspace" at bounding box center [970, 107] width 100 height 50
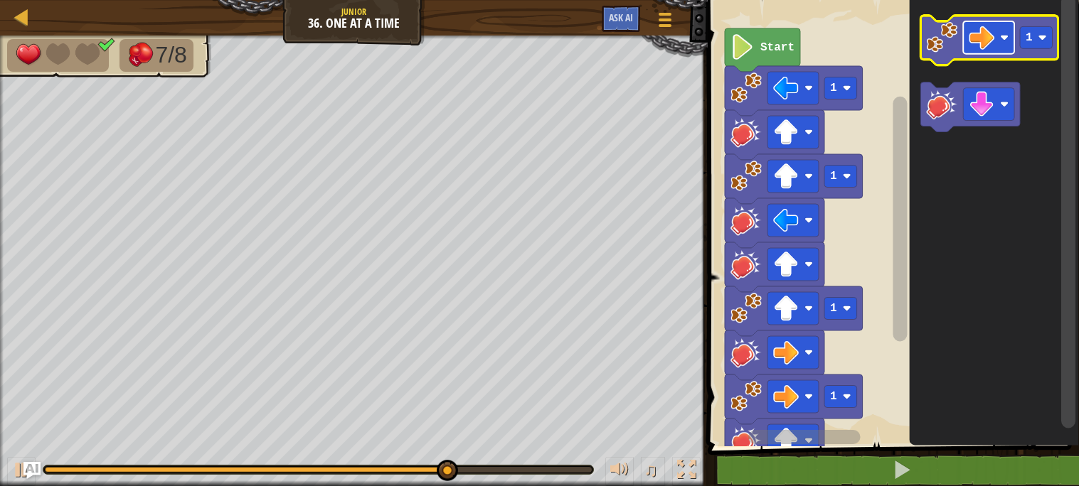
click at [971, 40] on image "Blockly Workspace" at bounding box center [981, 38] width 26 height 26
click at [948, 43] on image "Blockly Workspace" at bounding box center [941, 37] width 31 height 31
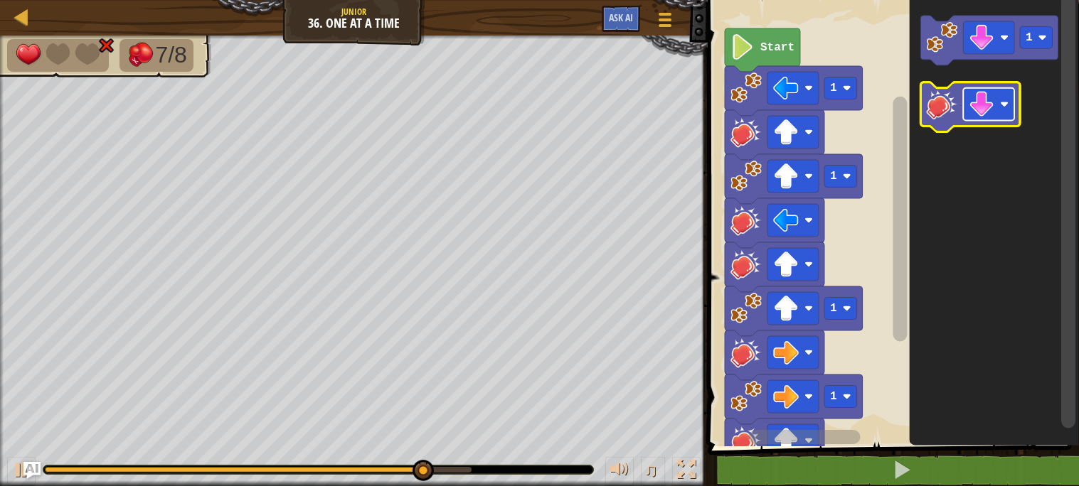
click at [993, 113] on image "Blockly Workspace" at bounding box center [981, 105] width 26 height 26
click at [931, 105] on image "Blockly Workspace" at bounding box center [941, 104] width 31 height 31
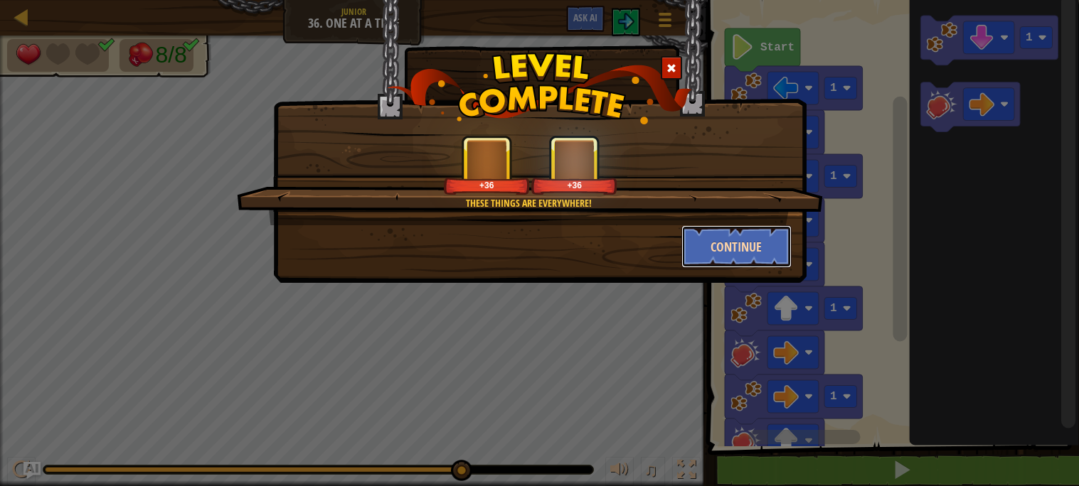
click at [735, 249] on button "Continue" at bounding box center [736, 246] width 110 height 43
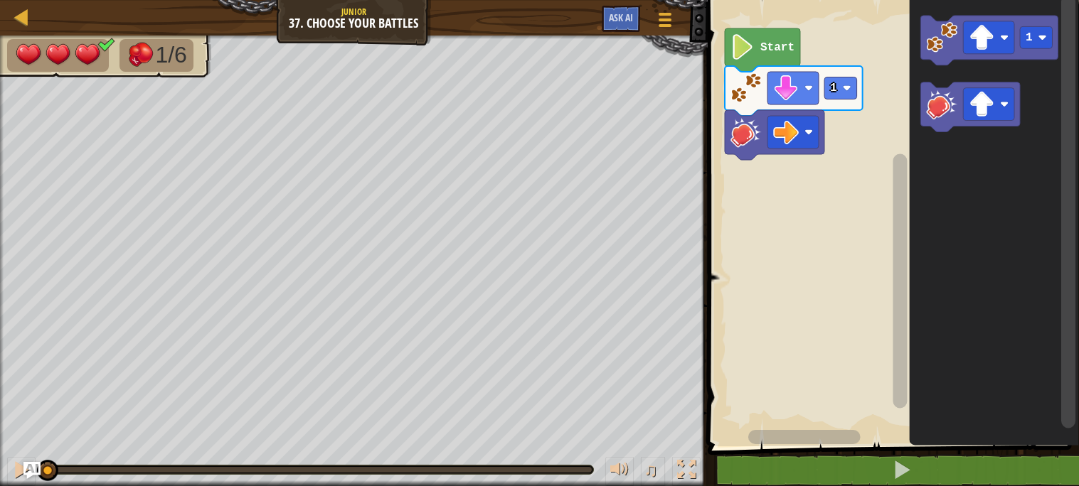
click at [799, 452] on span at bounding box center [894, 204] width 383 height 504
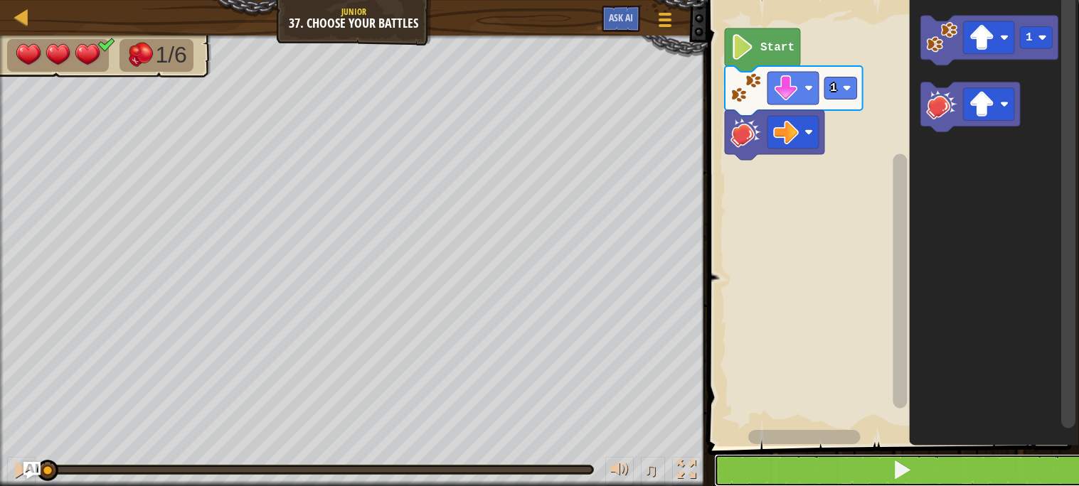
click at [806, 469] on button at bounding box center [901, 470] width 375 height 33
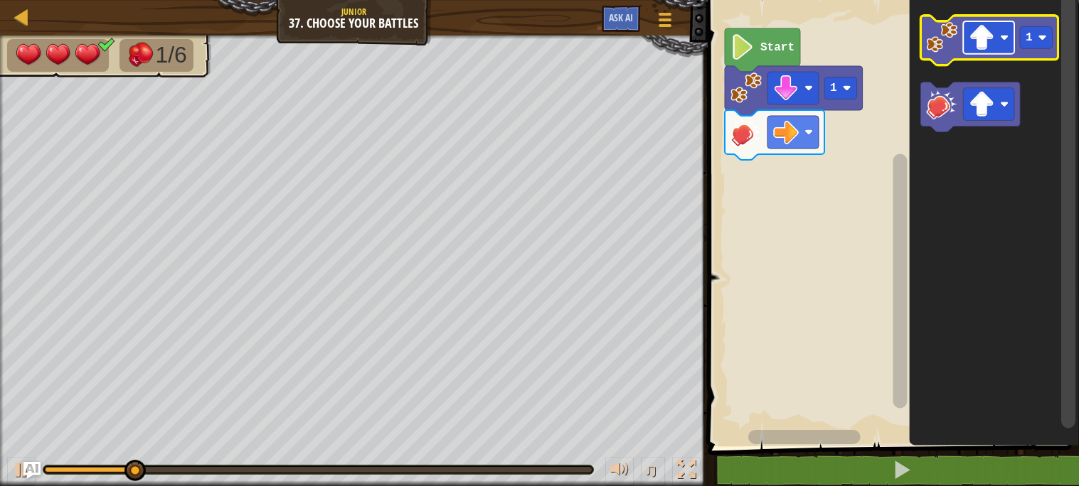
click at [984, 46] on image "Blockly Workspace" at bounding box center [981, 38] width 26 height 26
click at [940, 60] on icon "Blockly Workspace" at bounding box center [989, 41] width 138 height 50
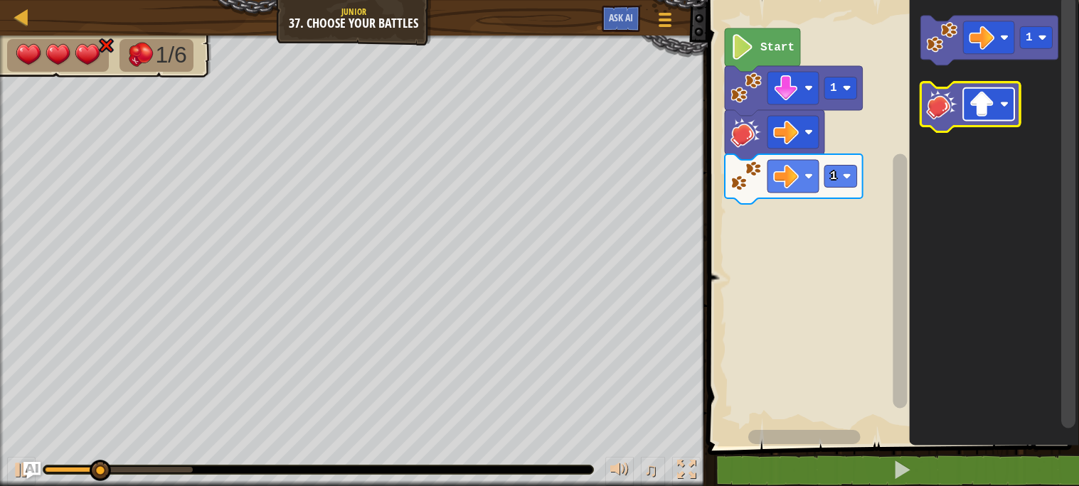
click at [994, 110] on rect "Blockly Workspace" at bounding box center [988, 104] width 51 height 33
click at [927, 97] on image "Blockly Workspace" at bounding box center [941, 104] width 31 height 31
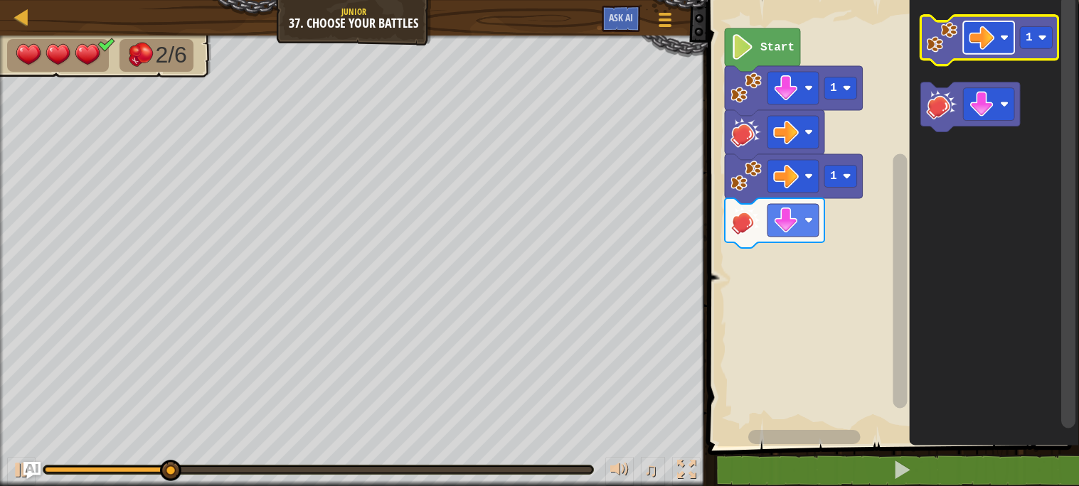
click at [988, 41] on image "Blockly Workspace" at bounding box center [981, 38] width 26 height 26
click at [943, 44] on image "Blockly Workspace" at bounding box center [941, 37] width 31 height 31
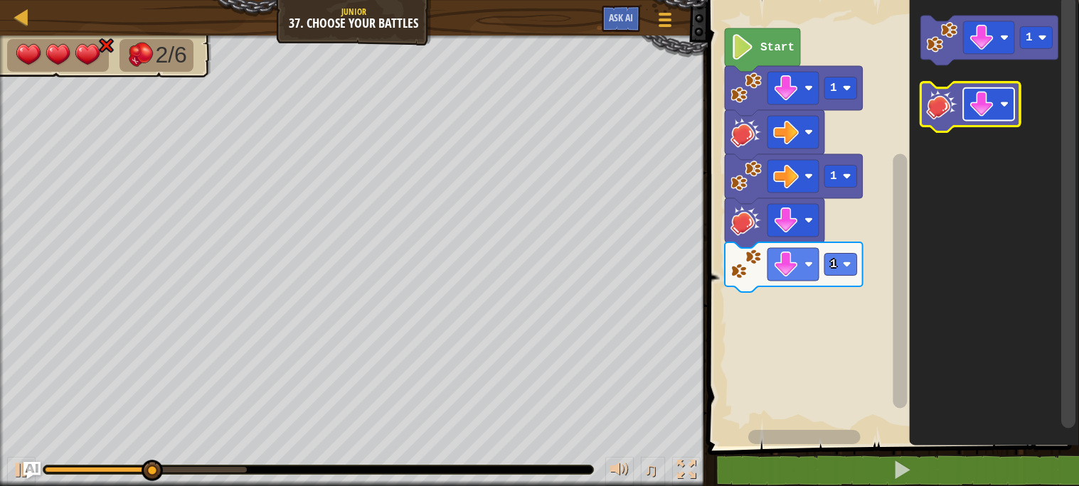
click at [984, 102] on image "Blockly Workspace" at bounding box center [981, 105] width 26 height 26
click at [941, 110] on image "Blockly Workspace" at bounding box center [941, 104] width 31 height 31
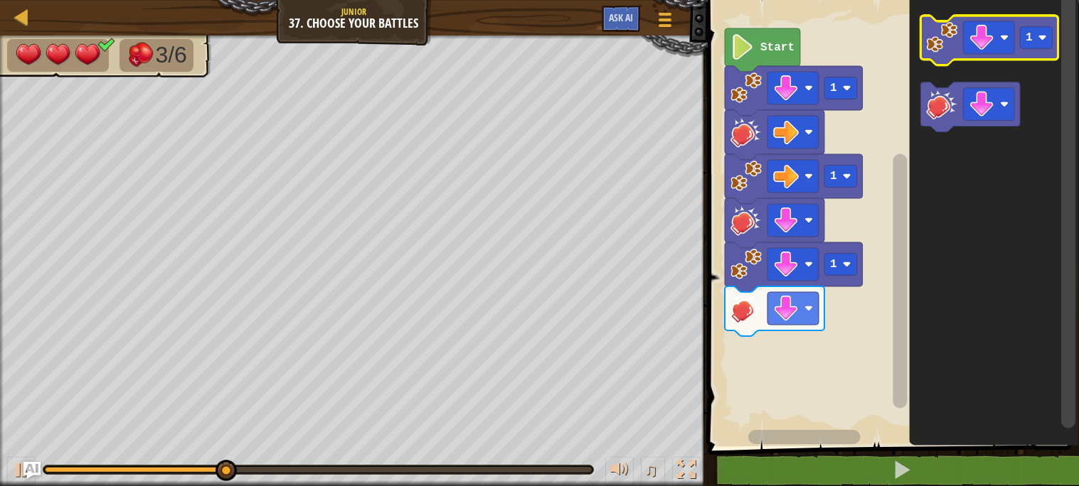
click at [946, 45] on image "Blockly Workspace" at bounding box center [941, 37] width 31 height 31
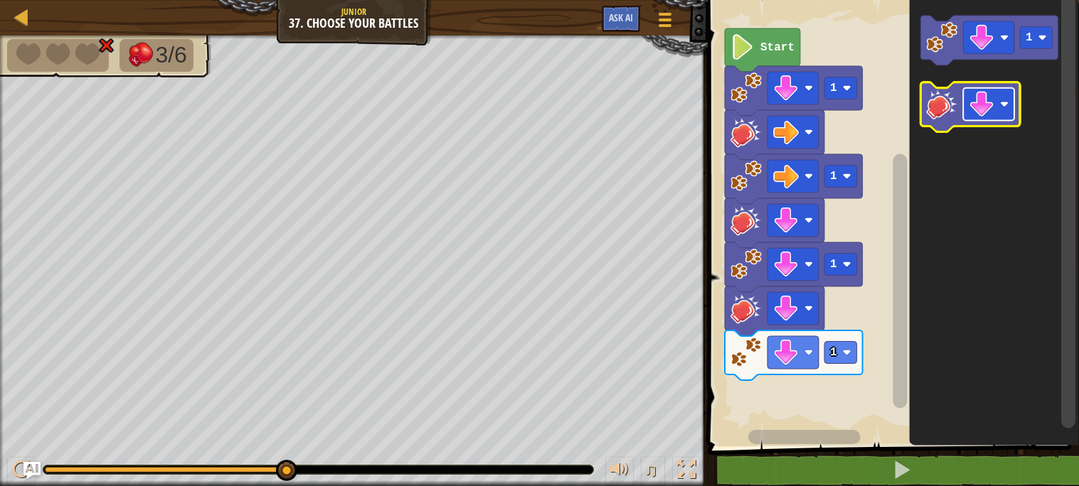
click at [986, 102] on image "Blockly Workspace" at bounding box center [981, 105] width 26 height 26
click at [945, 99] on image "Blockly Workspace" at bounding box center [941, 104] width 31 height 31
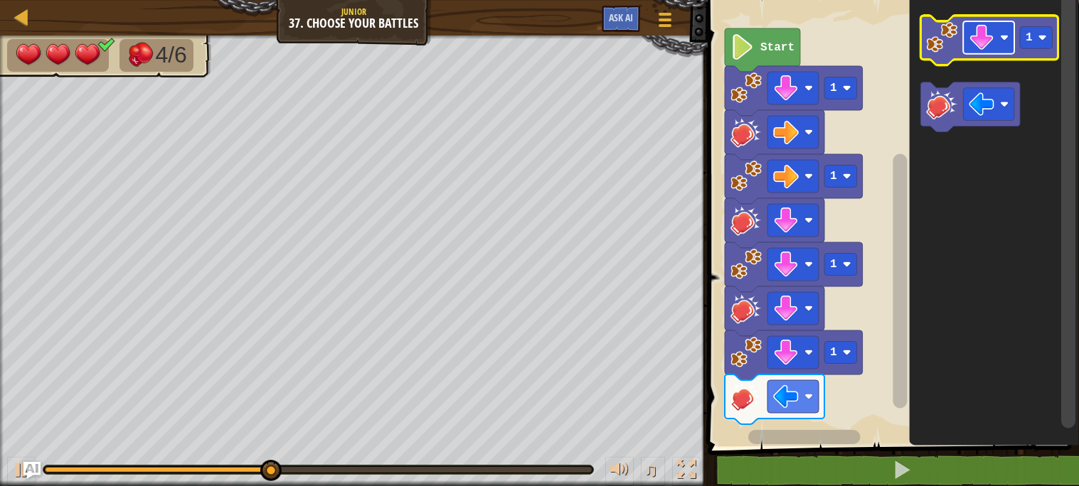
click at [976, 38] on image "Blockly Workspace" at bounding box center [981, 38] width 26 height 26
click at [942, 60] on icon "Blockly Workspace" at bounding box center [989, 41] width 138 height 50
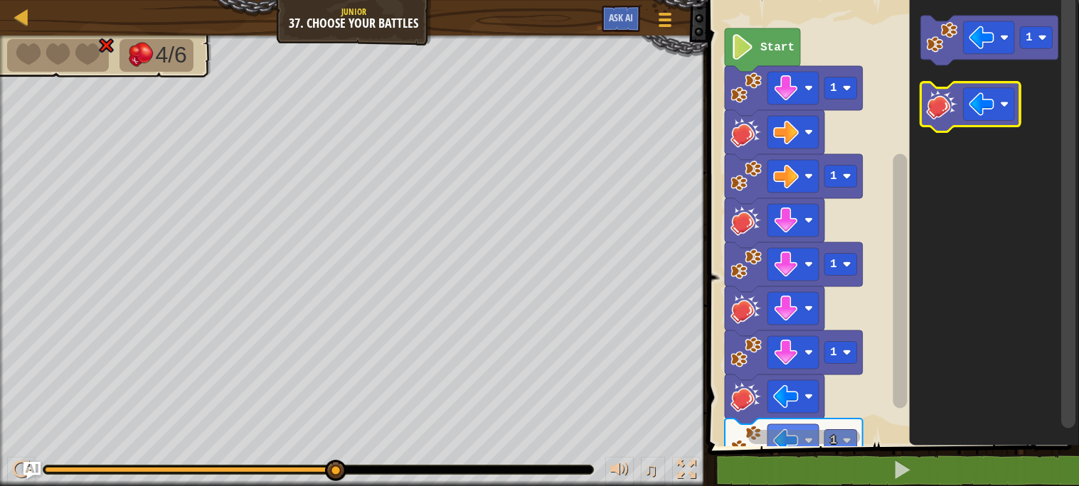
click at [927, 113] on image "Blockly Workspace" at bounding box center [941, 104] width 31 height 31
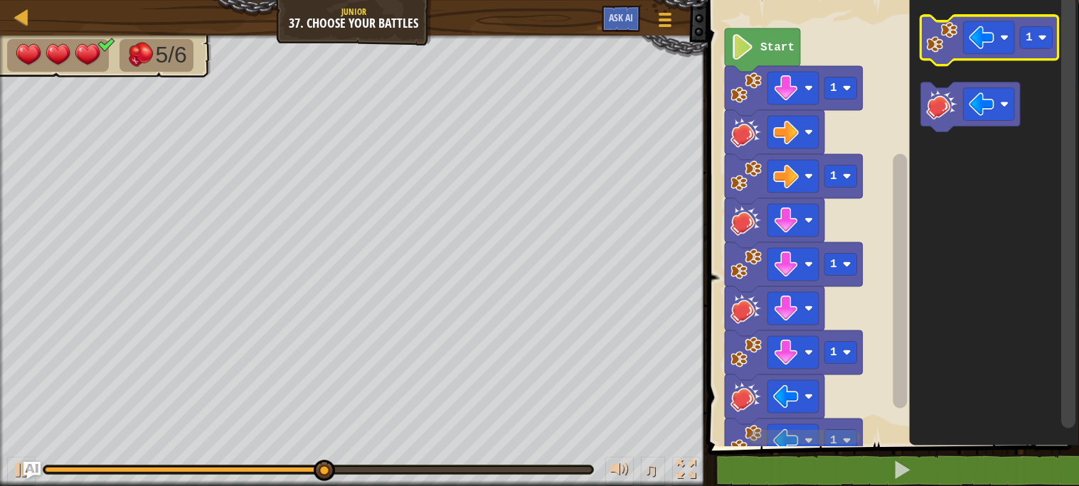
click at [952, 43] on image "Blockly Workspace" at bounding box center [941, 37] width 31 height 31
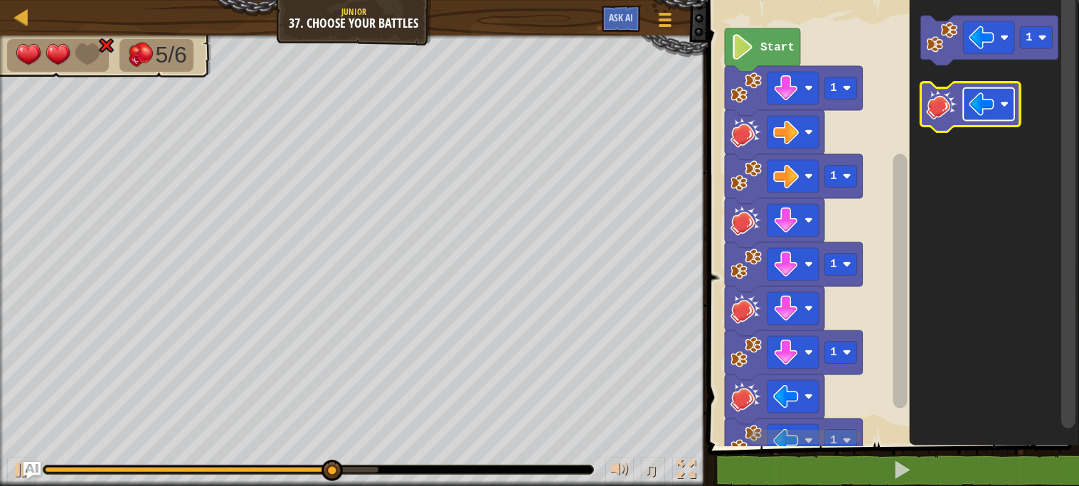
click at [989, 105] on image "Blockly Workspace" at bounding box center [981, 105] width 26 height 26
click at [944, 110] on image "Blockly Workspace" at bounding box center [941, 104] width 31 height 31
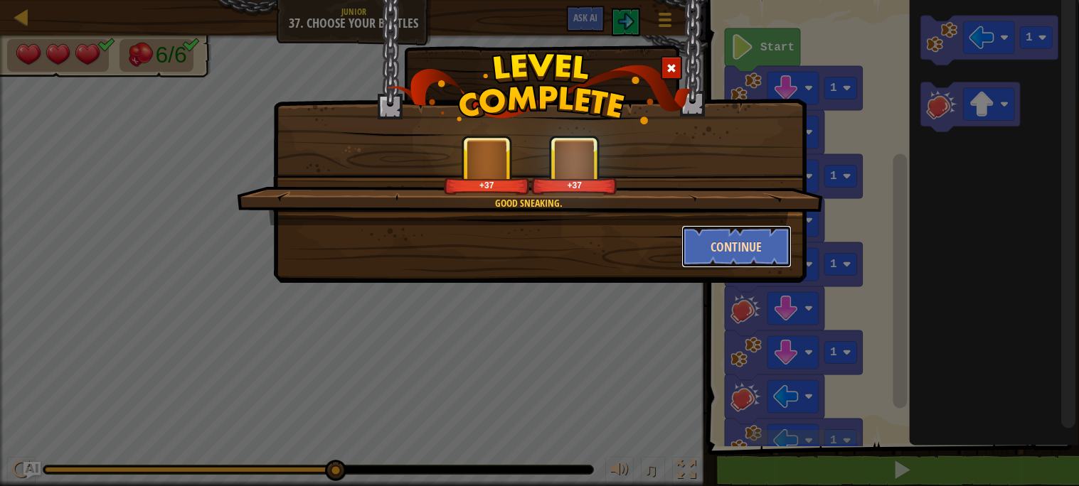
click at [719, 247] on button "Continue" at bounding box center [736, 246] width 110 height 43
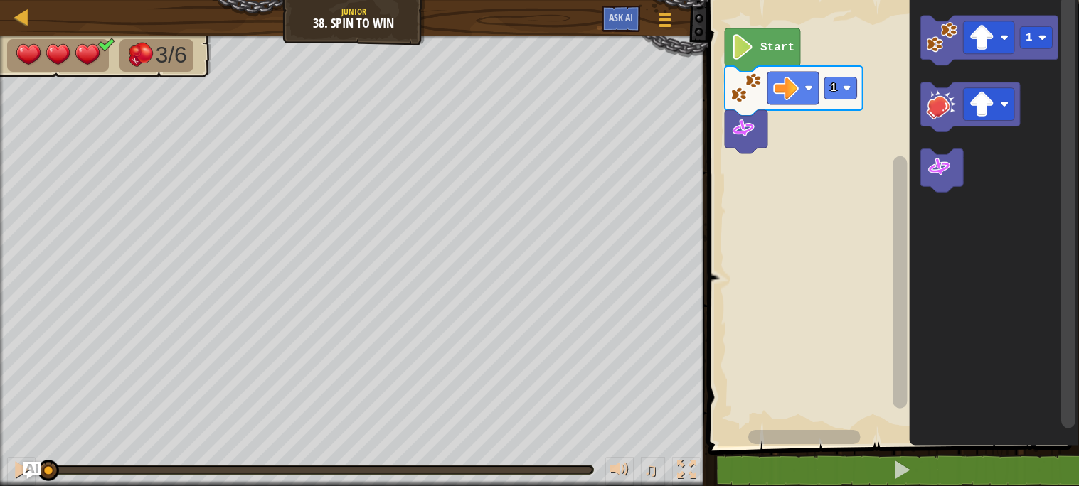
click at [757, 48] on icon "Blockly Workspace" at bounding box center [762, 49] width 75 height 43
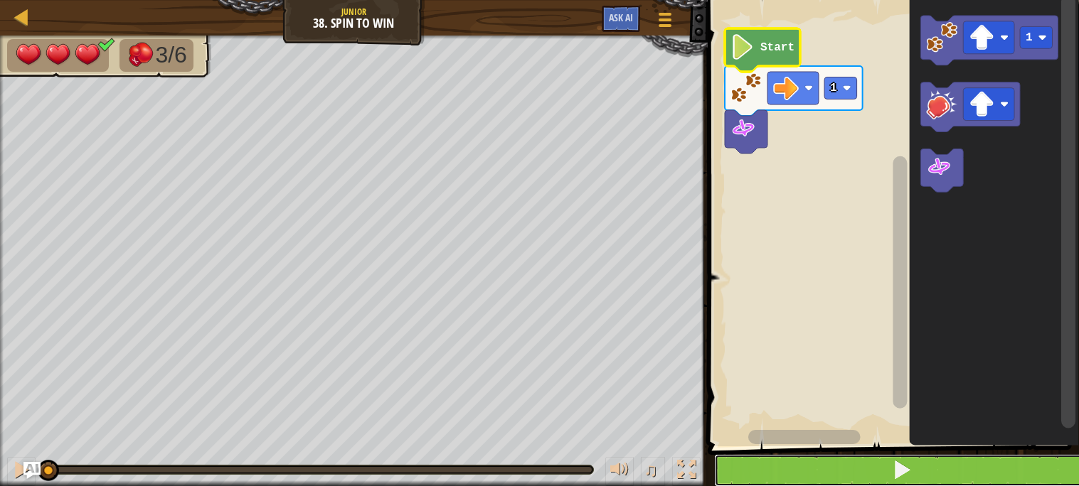
click at [744, 479] on button at bounding box center [901, 470] width 375 height 33
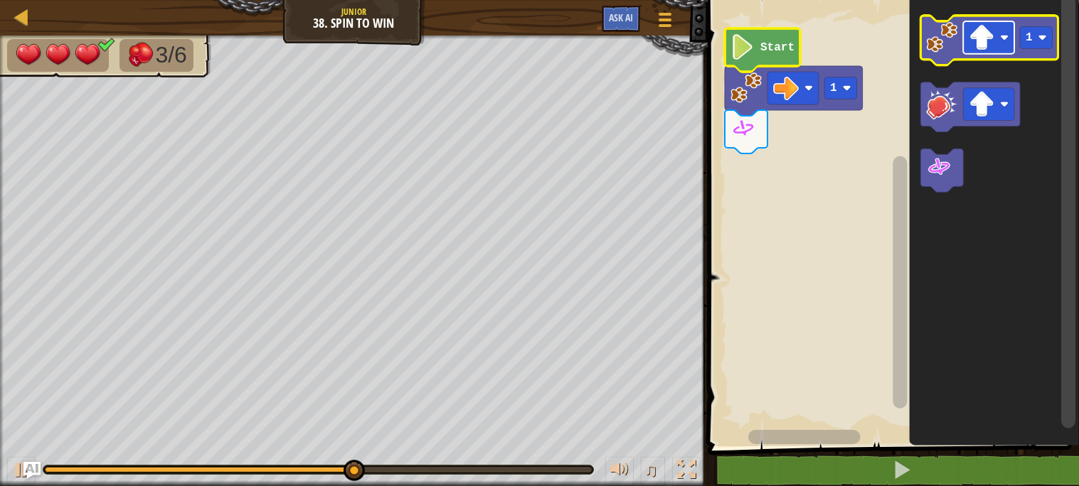
click at [986, 48] on image "Blockly Workspace" at bounding box center [981, 38] width 26 height 26
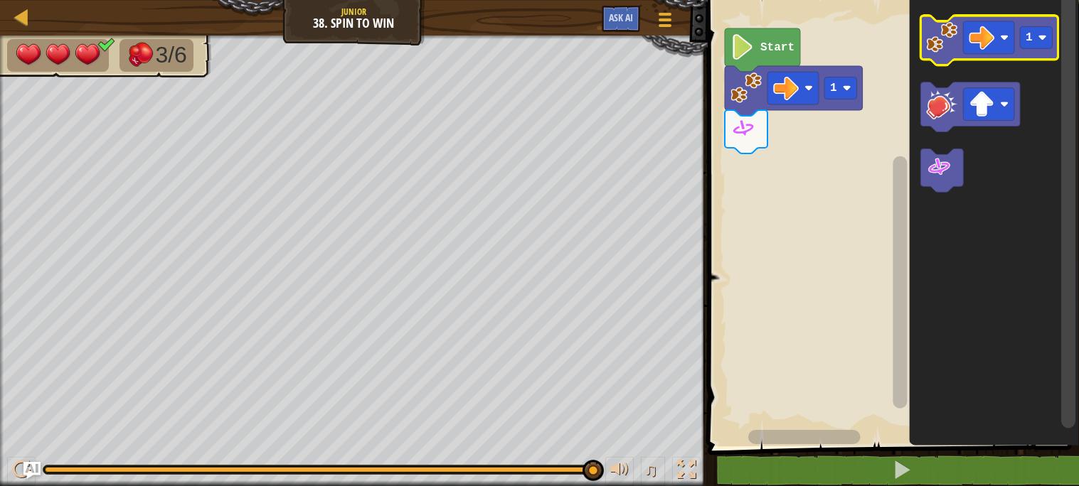
click at [941, 45] on image "Blockly Workspace" at bounding box center [941, 37] width 31 height 31
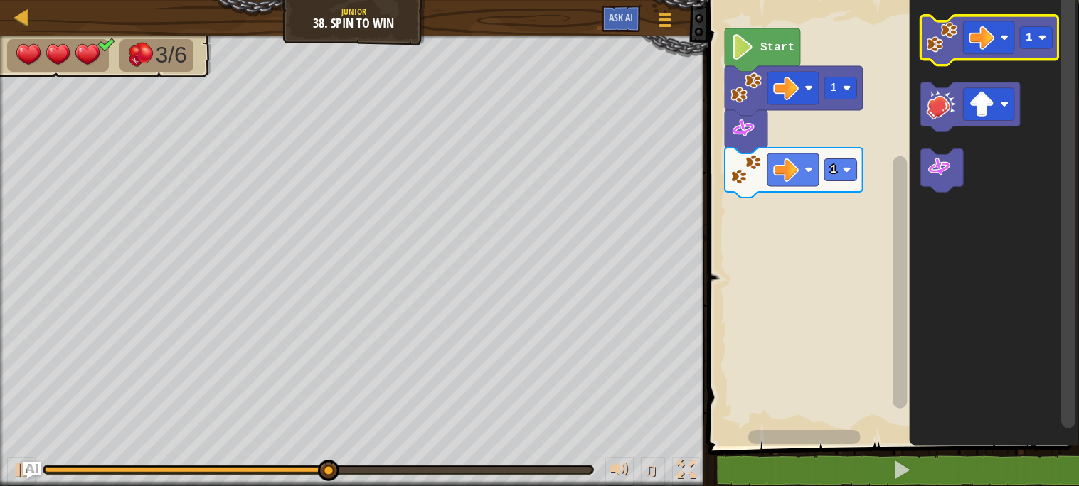
click at [958, 33] on icon "Blockly Workspace" at bounding box center [989, 41] width 138 height 50
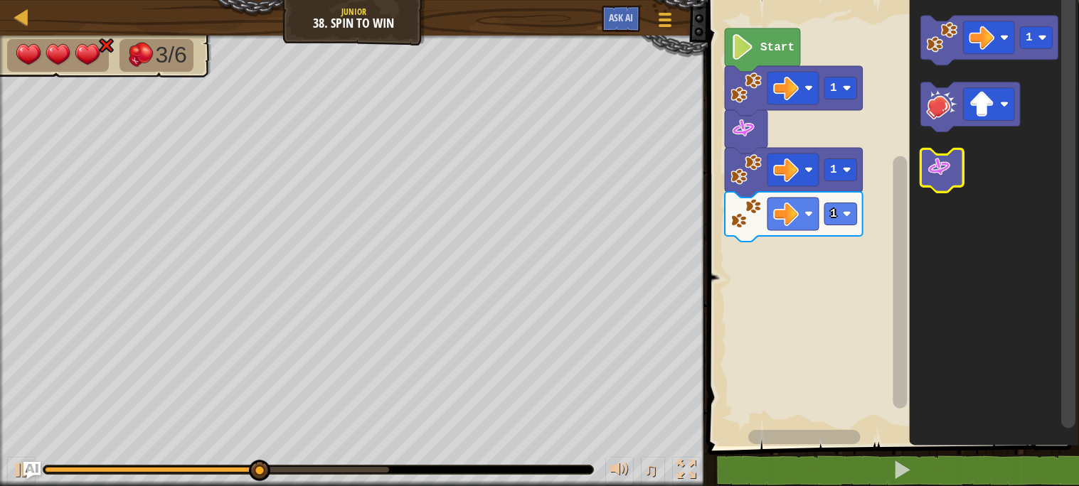
click at [939, 181] on icon "Blockly Workspace" at bounding box center [941, 170] width 43 height 43
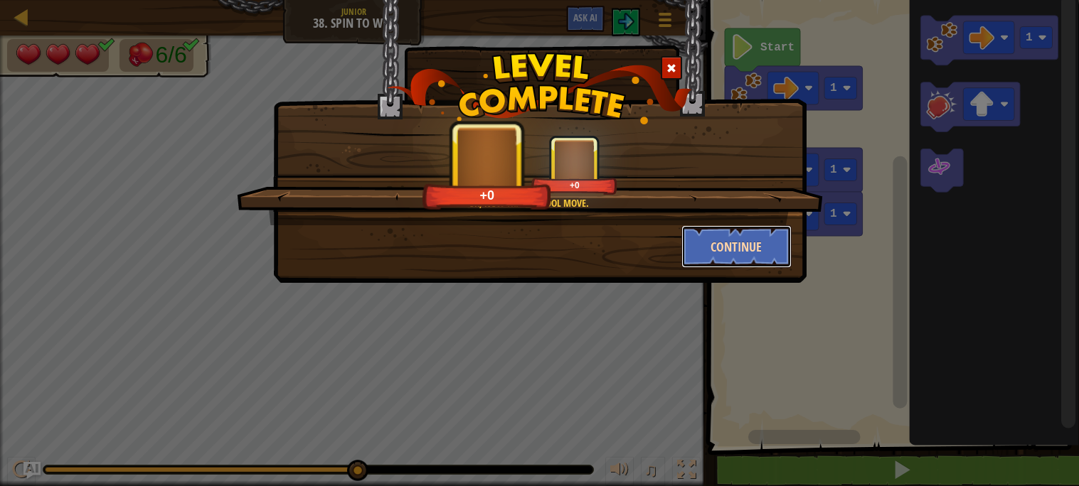
click at [756, 240] on button "Continue" at bounding box center [736, 246] width 110 height 43
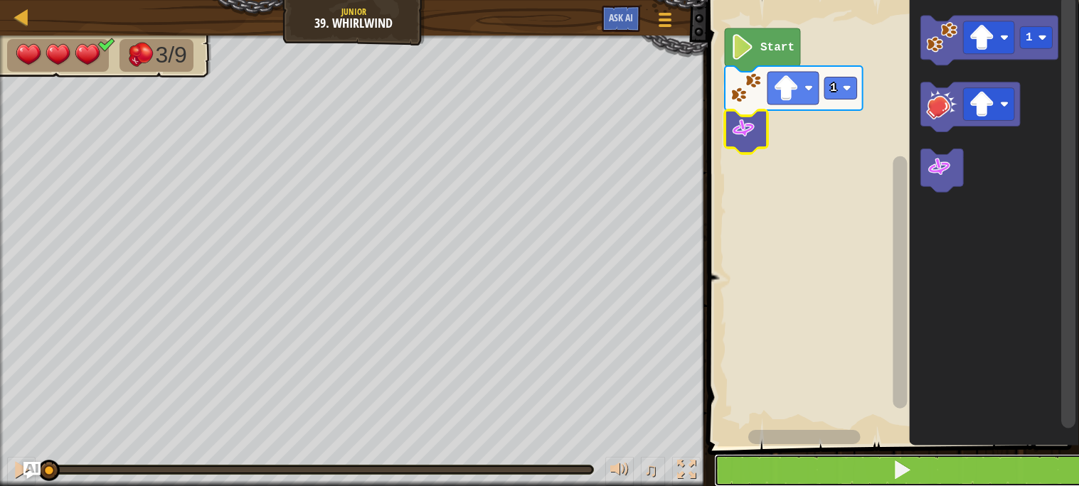
click at [756, 485] on button at bounding box center [901, 470] width 375 height 33
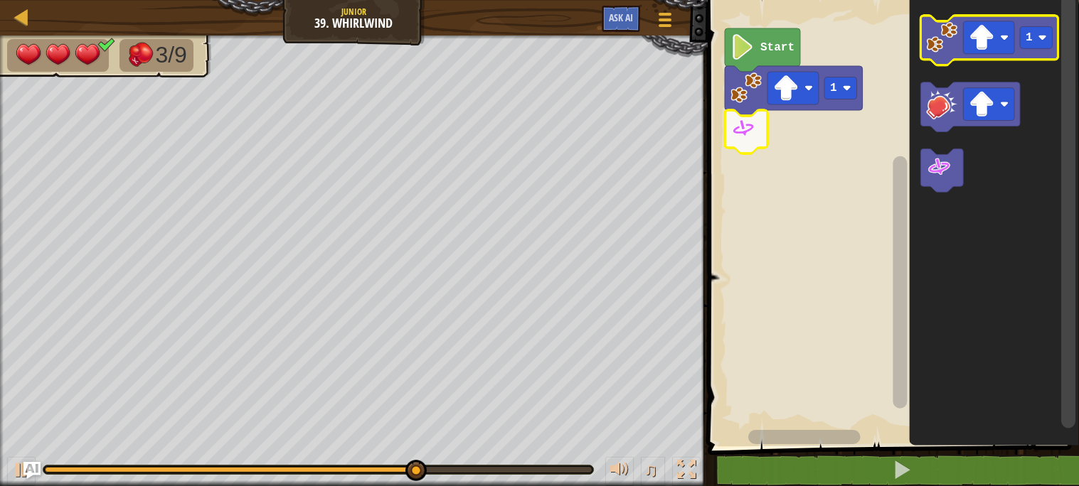
click at [947, 47] on image "Blockly Workspace" at bounding box center [941, 37] width 31 height 31
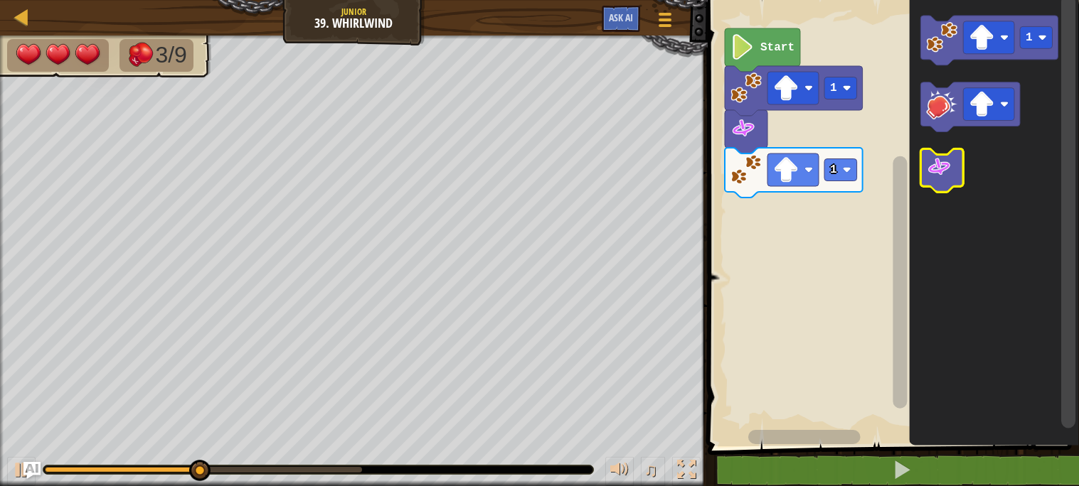
click at [947, 164] on image "Blockly Workspace" at bounding box center [939, 168] width 26 height 26
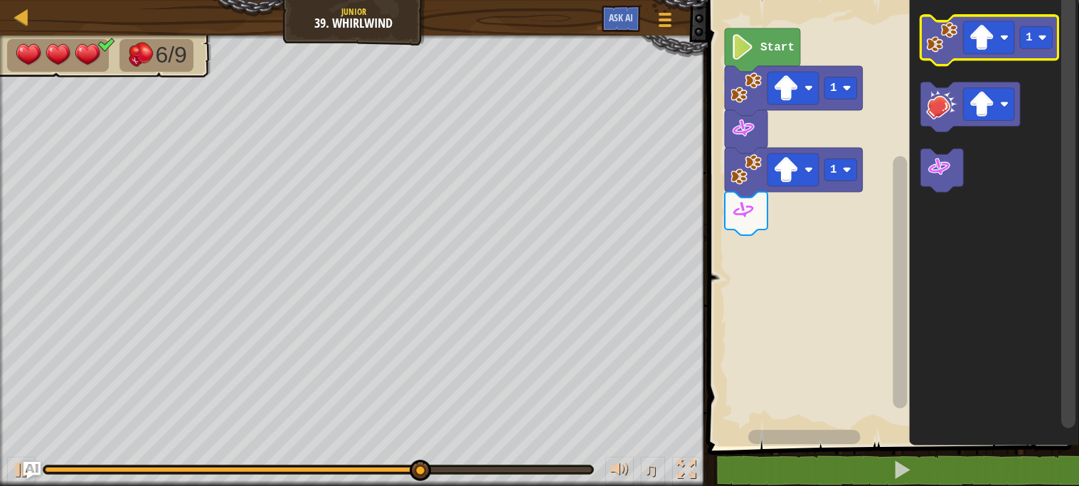
click at [951, 55] on icon "Blockly Workspace" at bounding box center [989, 41] width 138 height 50
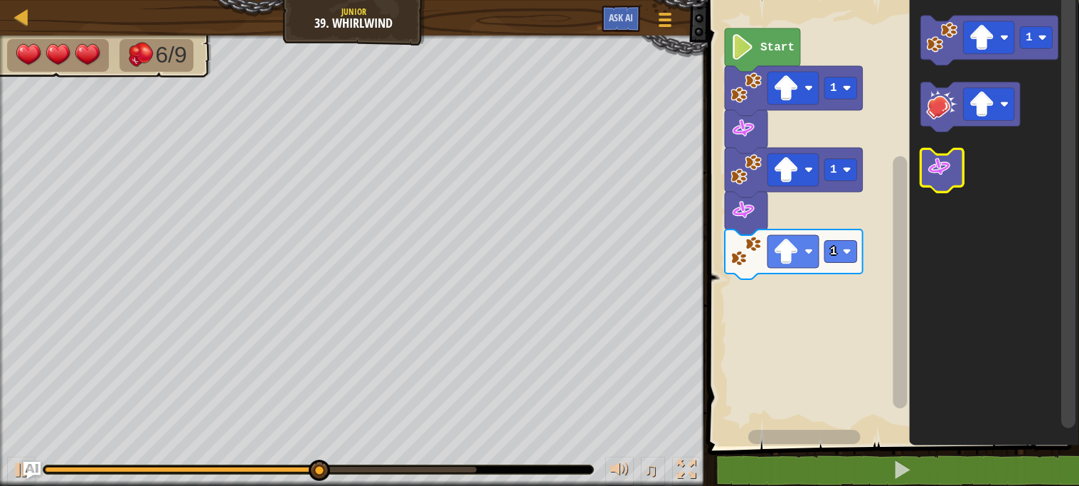
click at [939, 165] on image "Blockly Workspace" at bounding box center [939, 168] width 26 height 26
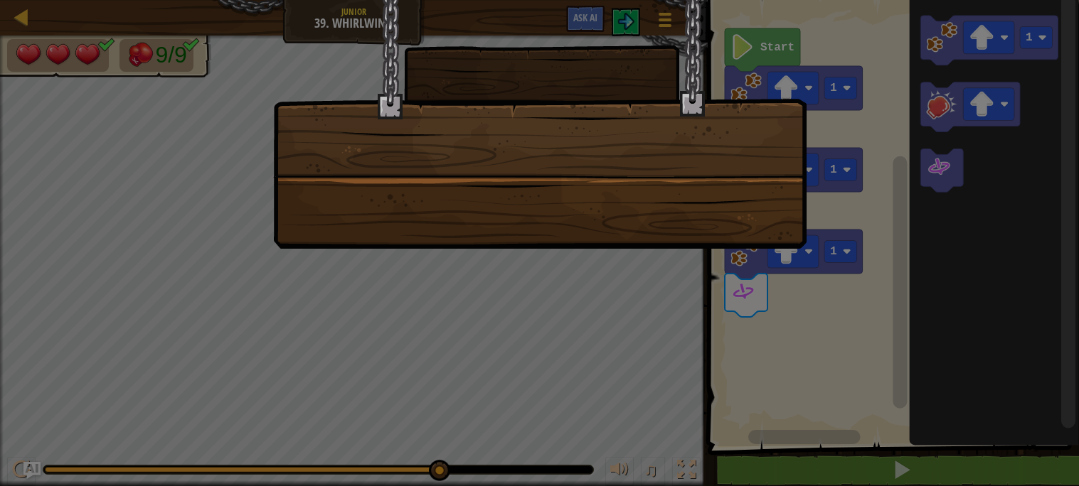
click at [713, 240] on div at bounding box center [539, 124] width 533 height 249
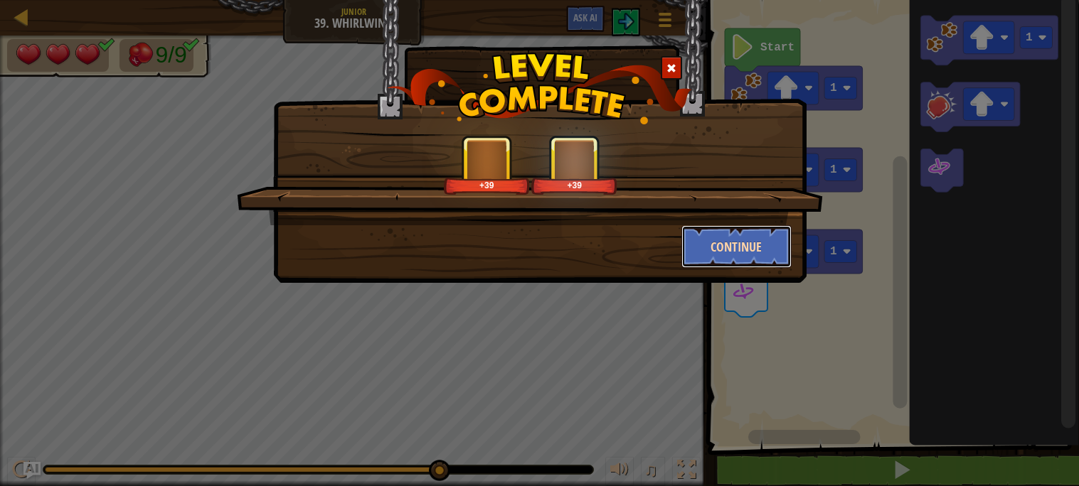
click at [713, 247] on button "Continue" at bounding box center [736, 246] width 110 height 43
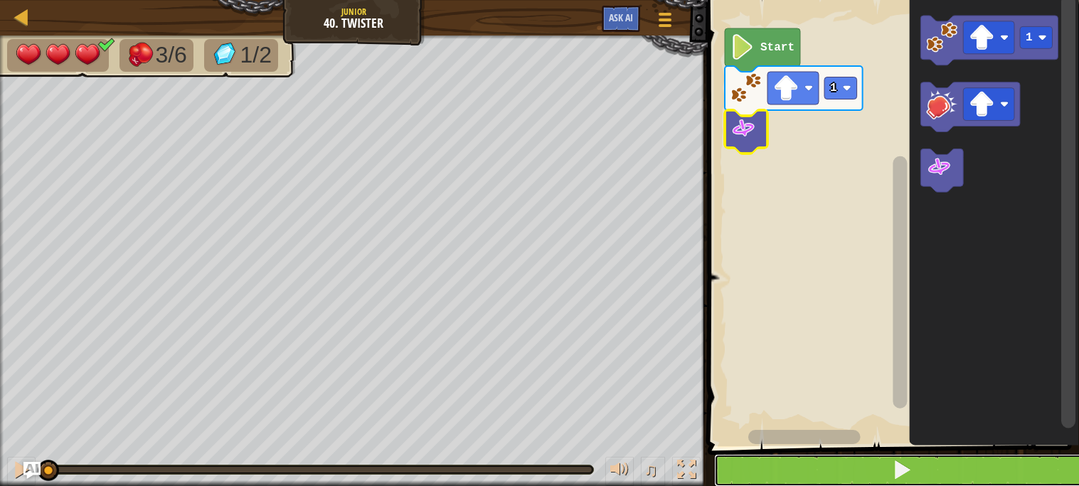
click at [814, 461] on button at bounding box center [901, 470] width 375 height 33
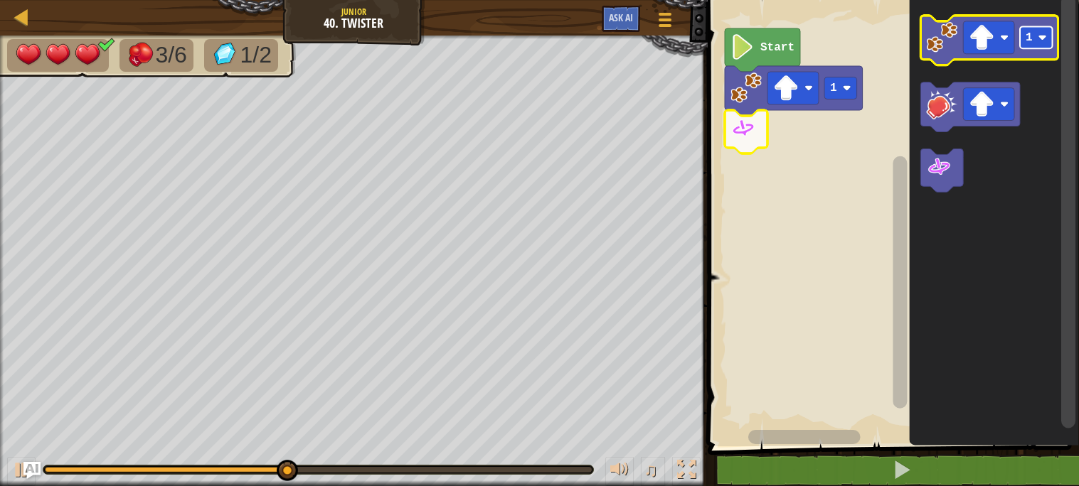
click at [1037, 41] on rect "Blockly Workspace" at bounding box center [1036, 38] width 33 height 22
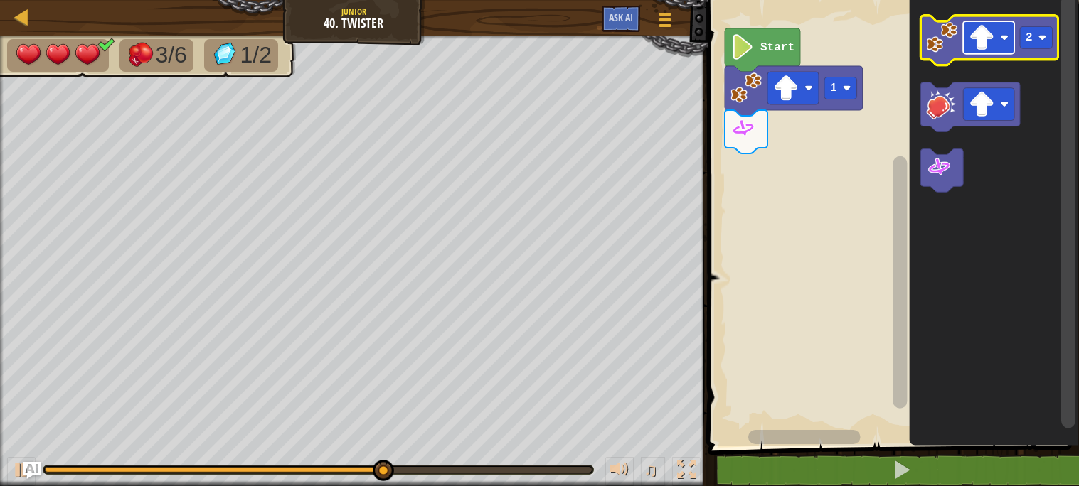
click at [972, 23] on rect "Blockly Workspace" at bounding box center [988, 37] width 51 height 33
click at [951, 32] on image "Blockly Workspace" at bounding box center [941, 37] width 31 height 31
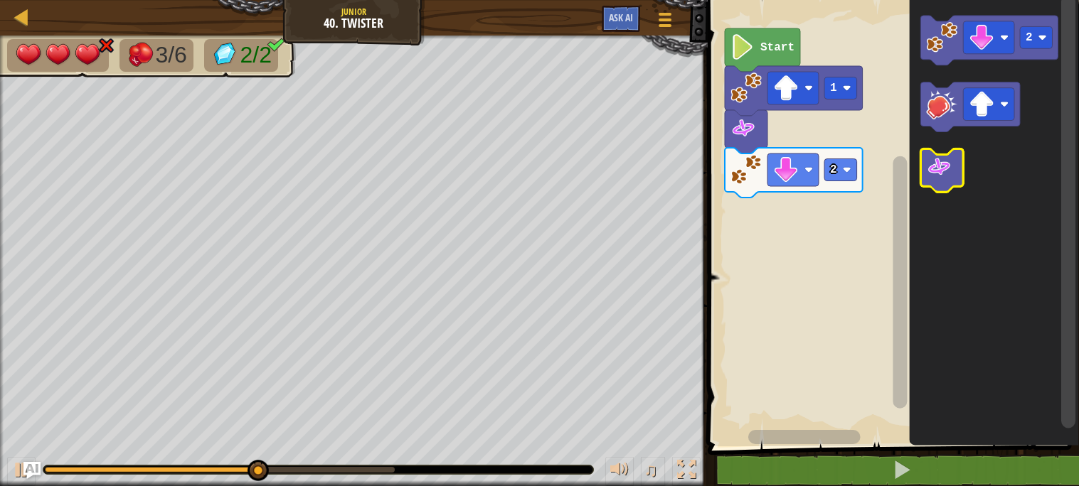
click at [945, 160] on image "Blockly Workspace" at bounding box center [939, 168] width 26 height 26
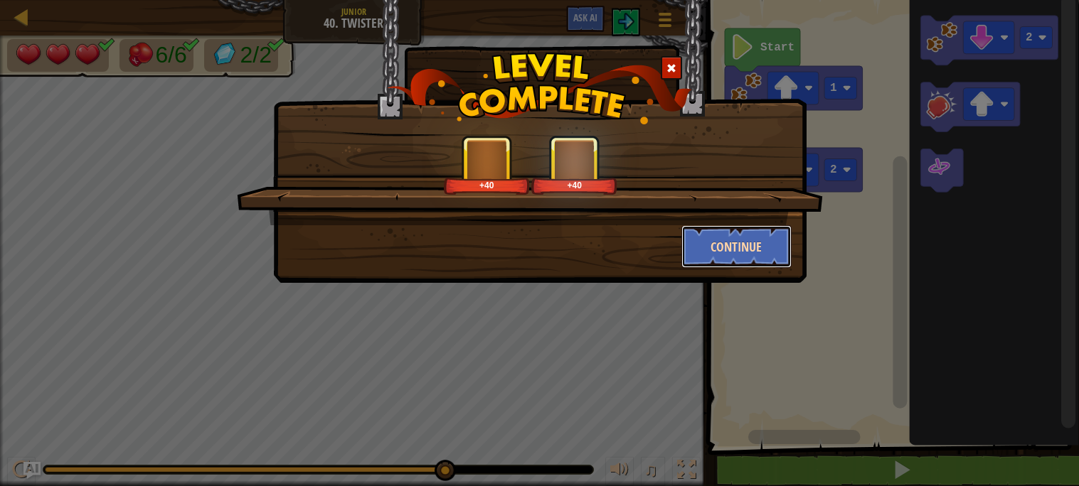
click at [758, 263] on button "Continue" at bounding box center [736, 246] width 110 height 43
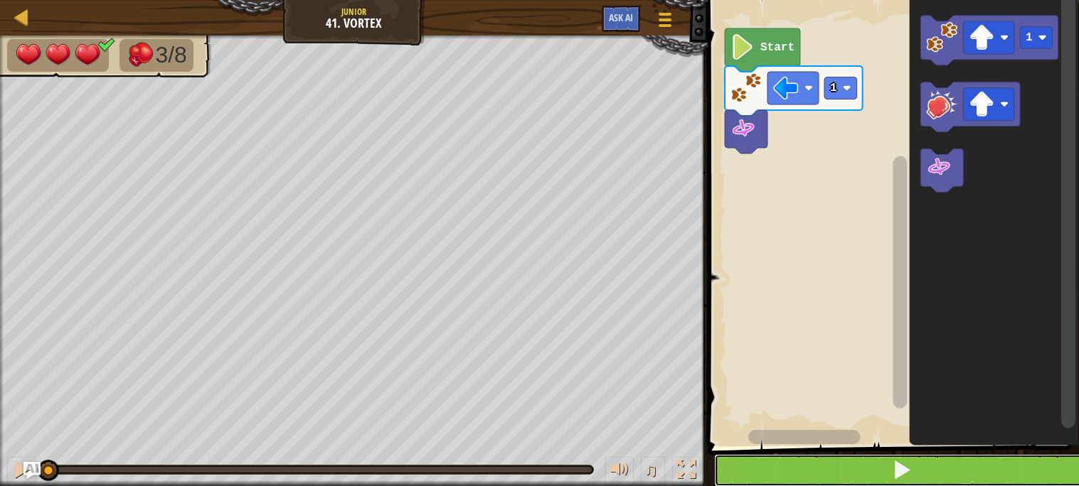
click at [752, 475] on button at bounding box center [901, 470] width 375 height 33
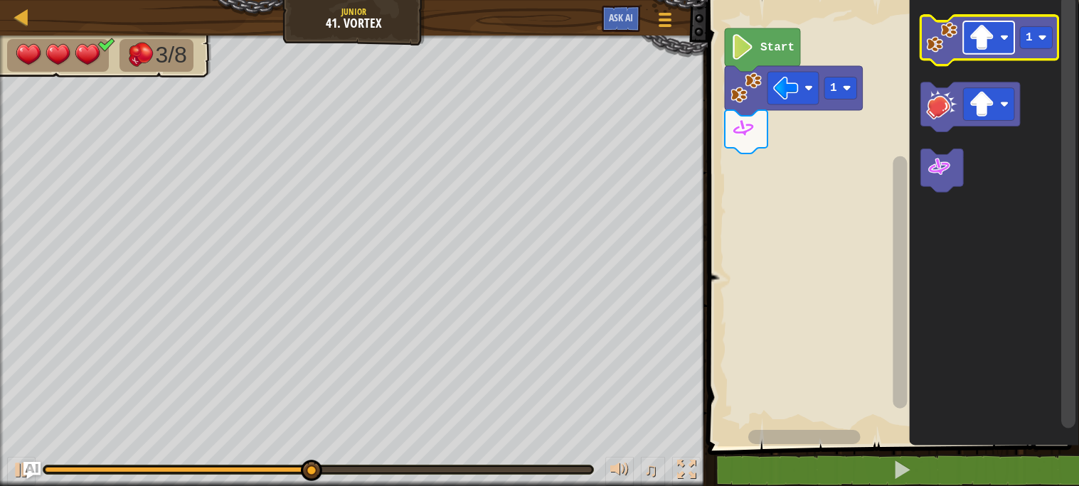
click at [1008, 30] on rect "Blockly Workspace" at bounding box center [988, 37] width 51 height 33
click at [957, 51] on icon "Blockly Workspace" at bounding box center [989, 41] width 138 height 50
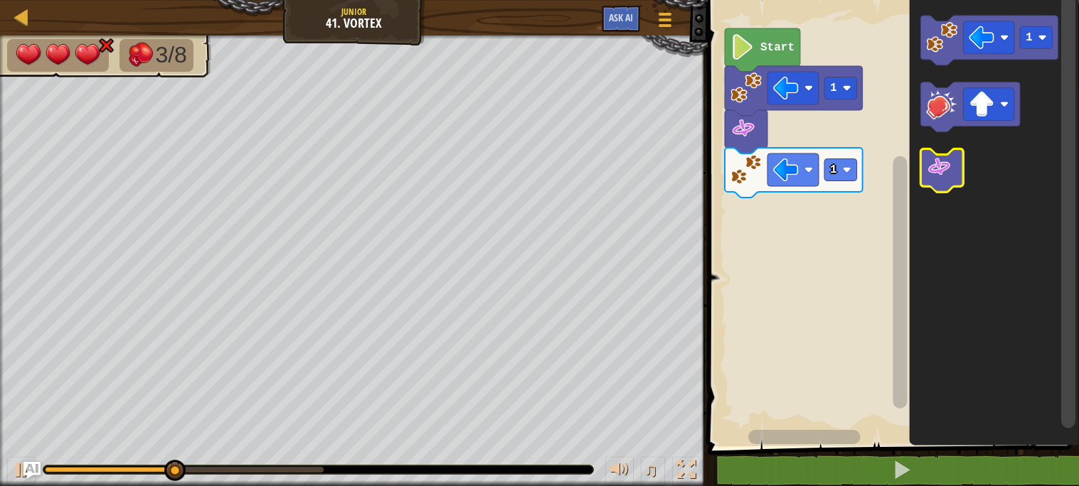
click at [940, 170] on image "Blockly Workspace" at bounding box center [939, 168] width 26 height 26
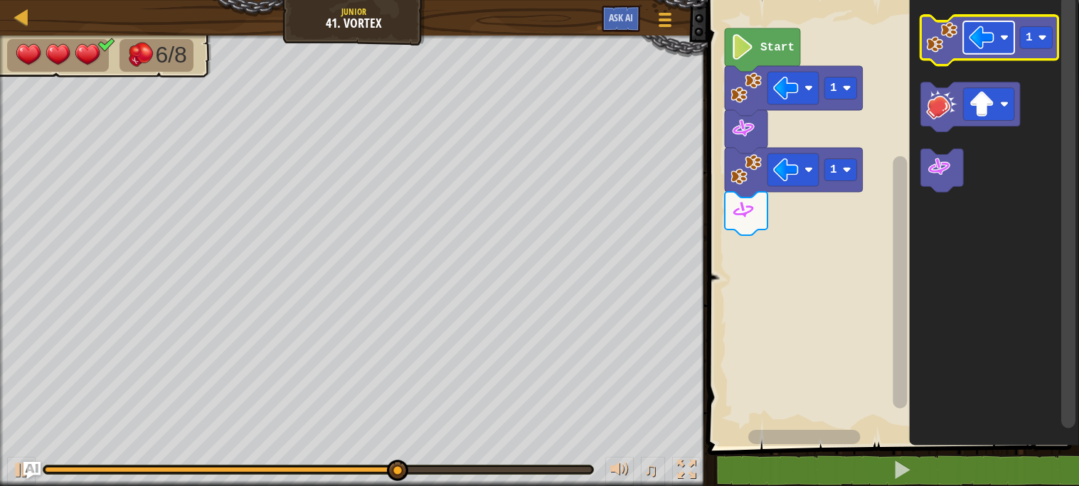
click at [971, 44] on image "Blockly Workspace" at bounding box center [981, 38] width 26 height 26
click at [934, 50] on image "Blockly Workspace" at bounding box center [941, 37] width 31 height 31
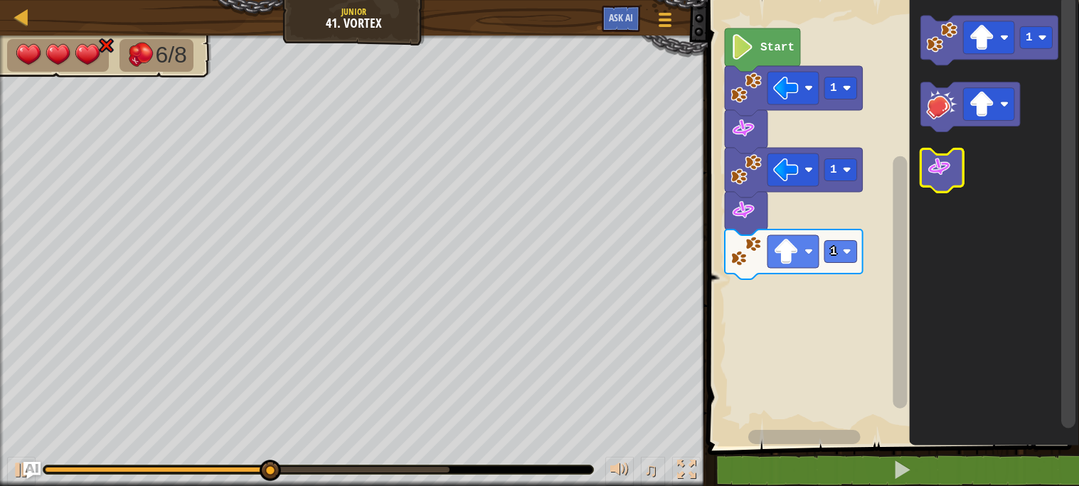
click at [943, 169] on image "Blockly Workspace" at bounding box center [939, 168] width 26 height 26
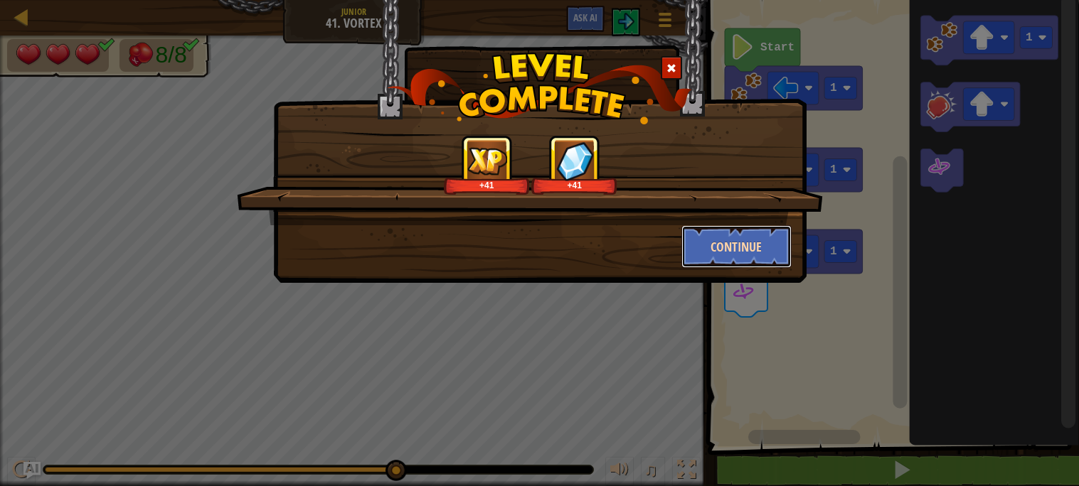
click at [735, 236] on button "Continue" at bounding box center [736, 246] width 110 height 43
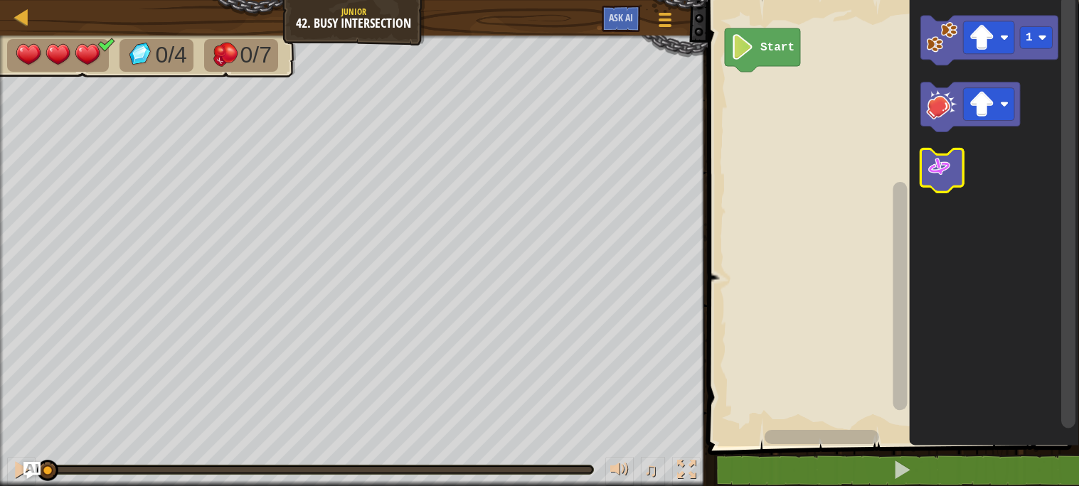
click at [927, 172] on image "Blockly Workspace" at bounding box center [939, 168] width 26 height 26
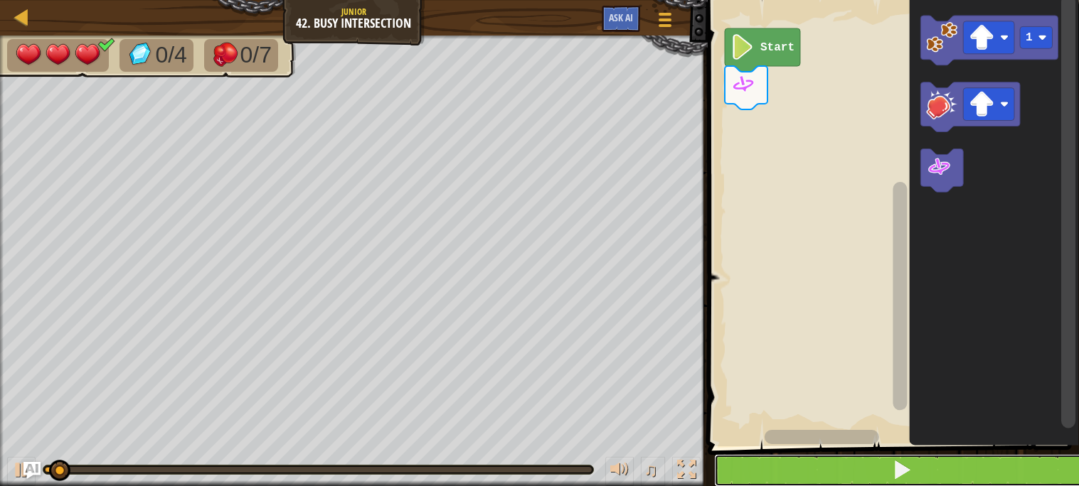
click at [838, 457] on button at bounding box center [901, 470] width 375 height 33
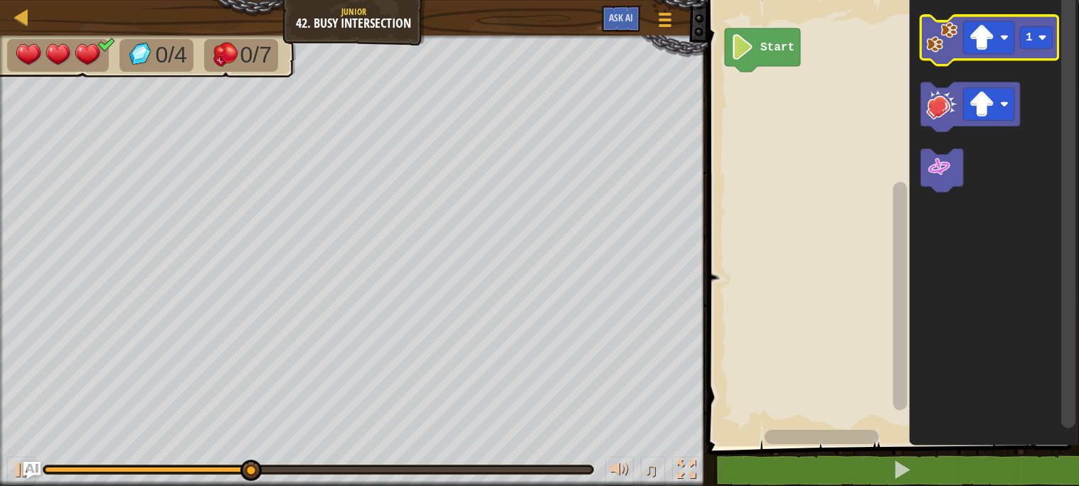
click at [949, 48] on image "Blockly Workspace" at bounding box center [941, 37] width 31 height 31
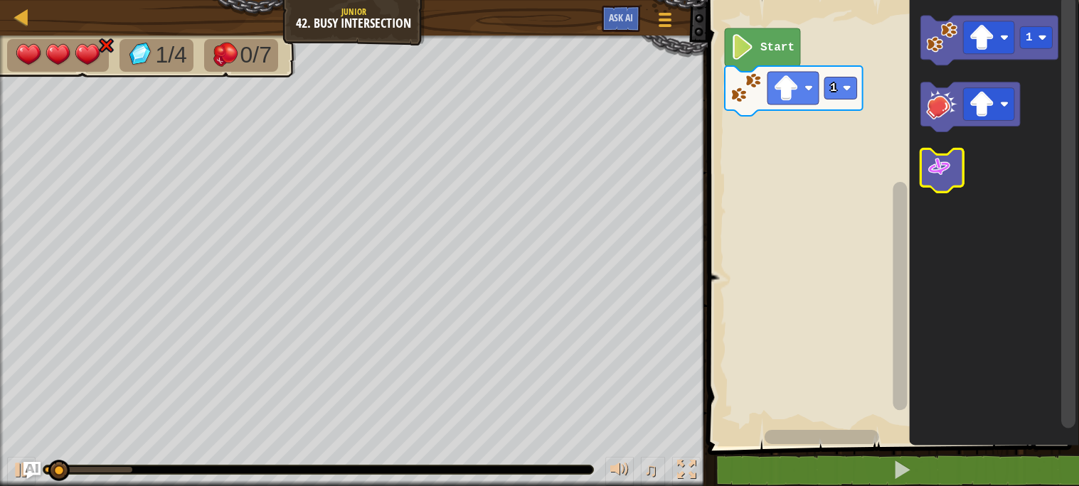
click at [949, 180] on image "Blockly Workspace" at bounding box center [939, 168] width 26 height 26
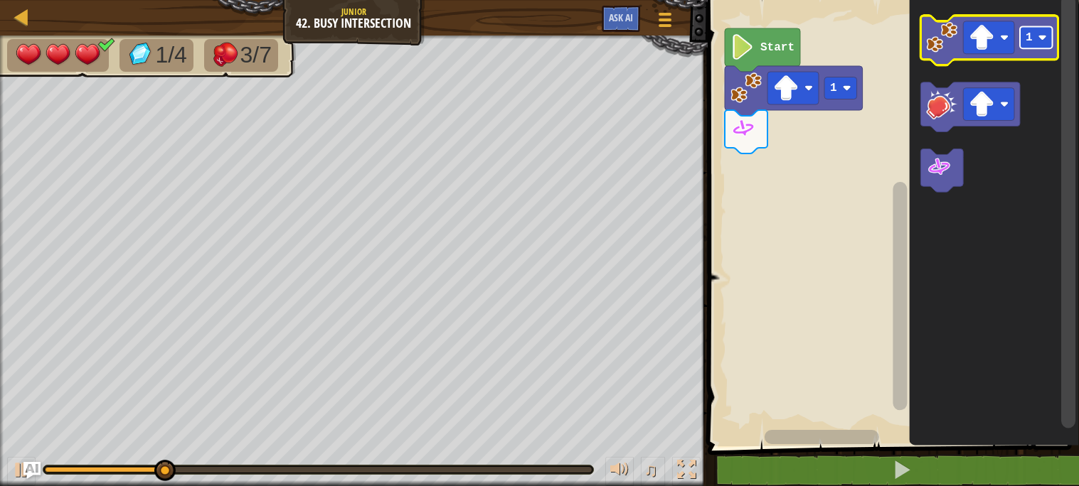
click at [1035, 46] on rect "Blockly Workspace" at bounding box center [1036, 38] width 33 height 22
click at [1000, 51] on rect "Blockly Workspace" at bounding box center [988, 37] width 51 height 33
click at [946, 46] on image "Blockly Workspace" at bounding box center [941, 37] width 31 height 31
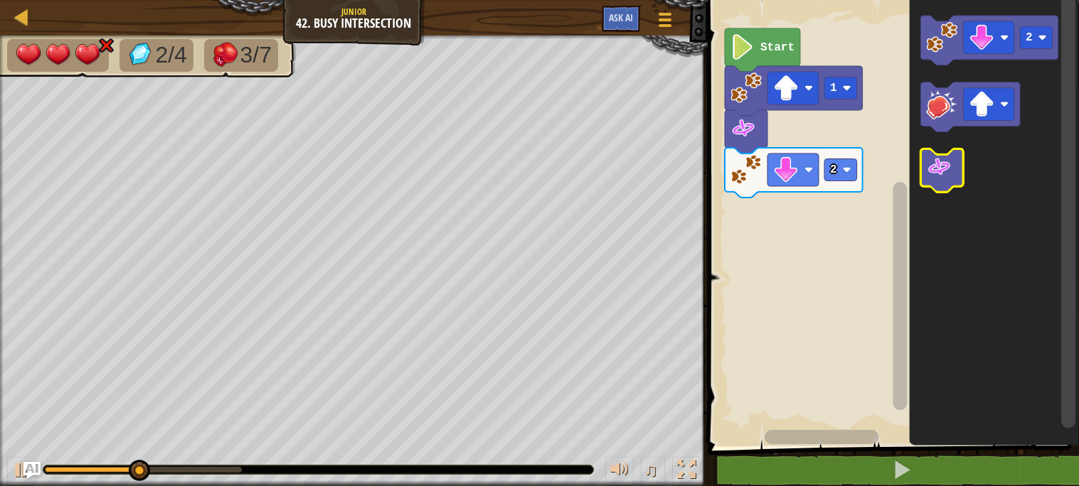
click at [937, 168] on image "Blockly Workspace" at bounding box center [939, 168] width 26 height 26
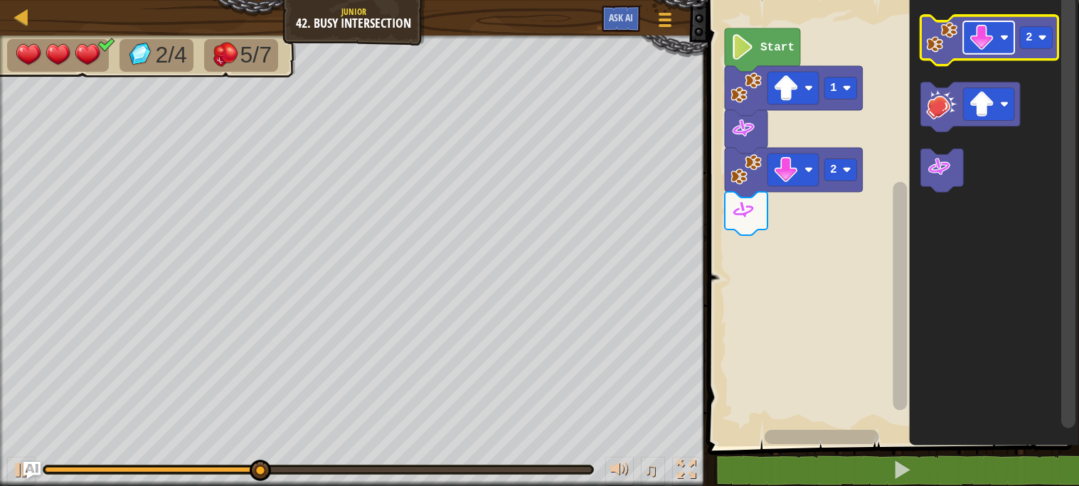
click at [989, 36] on image "Blockly Workspace" at bounding box center [981, 38] width 26 height 26
click at [955, 50] on image "Blockly Workspace" at bounding box center [941, 37] width 31 height 31
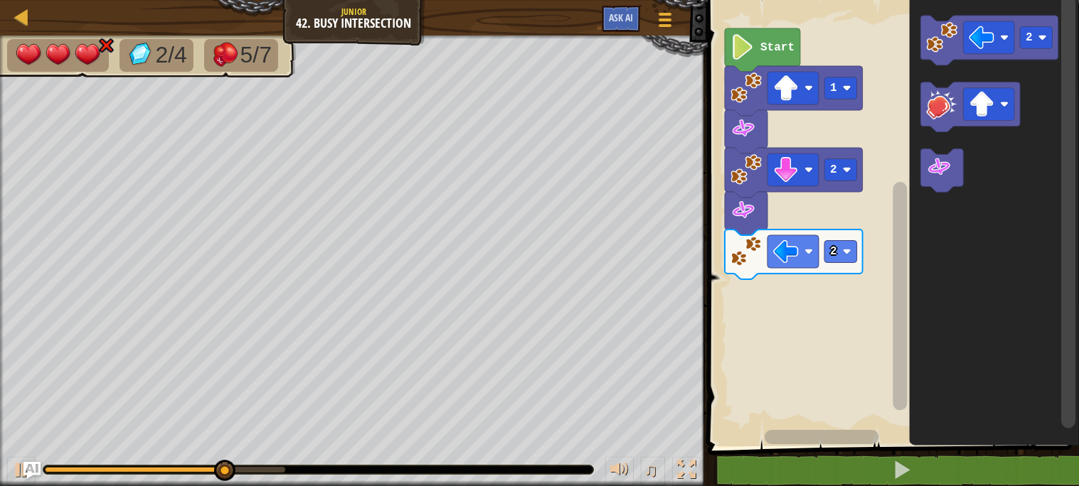
click at [943, 196] on icon "Blockly Workspace" at bounding box center [994, 220] width 170 height 454
click at [940, 183] on icon "Blockly Workspace" at bounding box center [941, 170] width 43 height 43
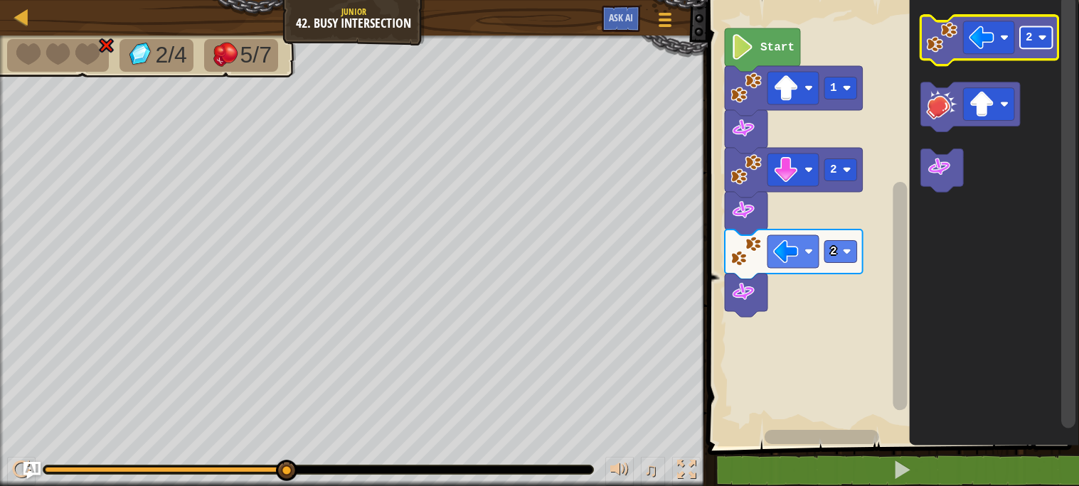
click at [1032, 34] on rect "Blockly Workspace" at bounding box center [1036, 38] width 33 height 22
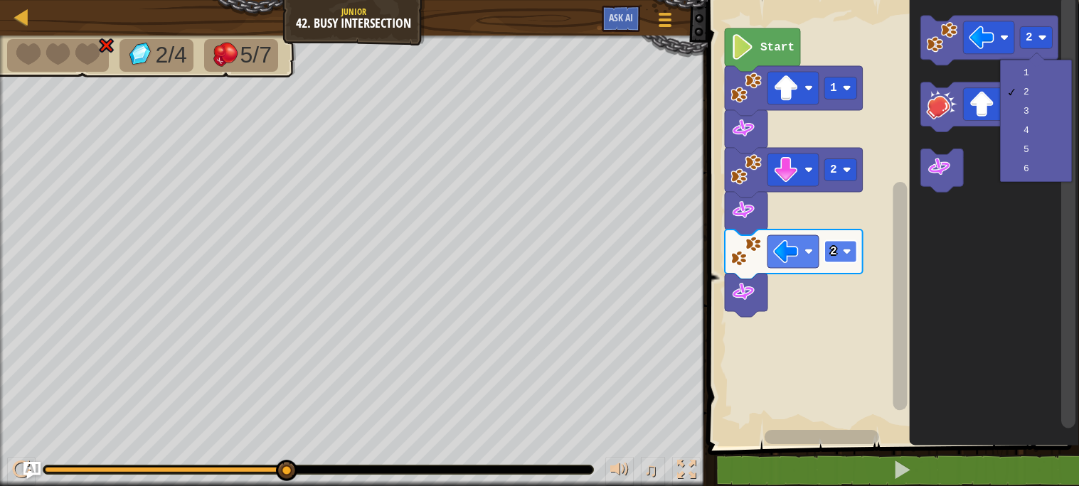
click at [845, 249] on image "Blockly Workspace" at bounding box center [846, 251] width 9 height 9
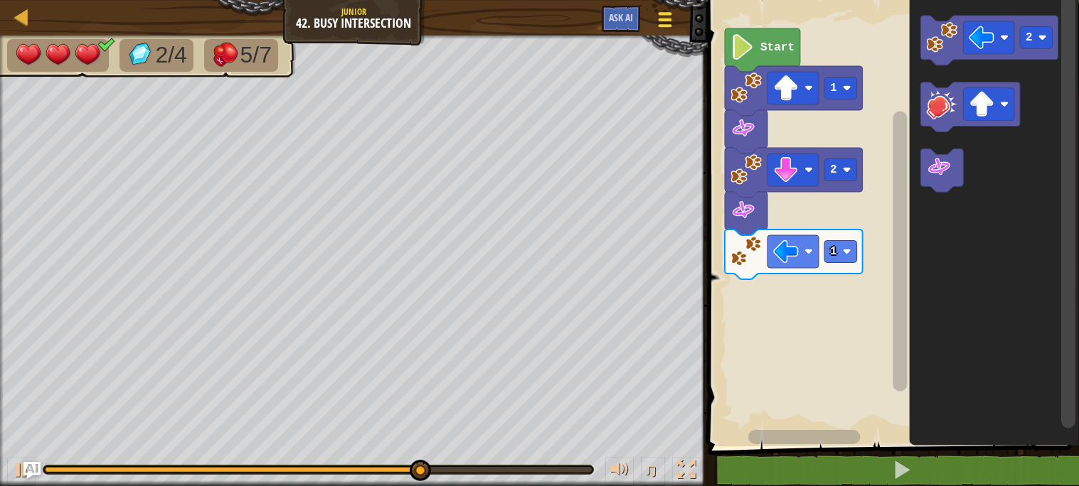
click at [659, 16] on div at bounding box center [664, 19] width 19 height 21
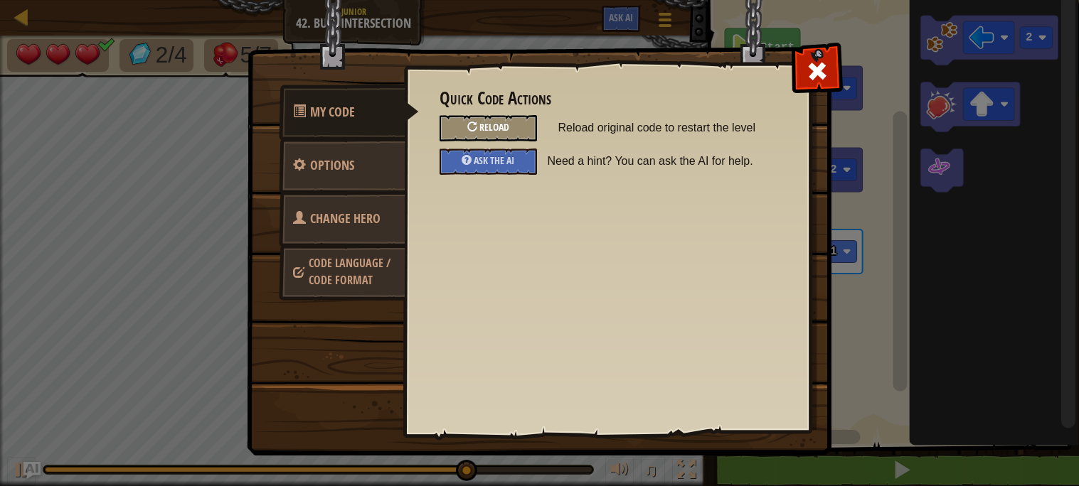
click at [503, 124] on span "Reload" at bounding box center [494, 127] width 30 height 14
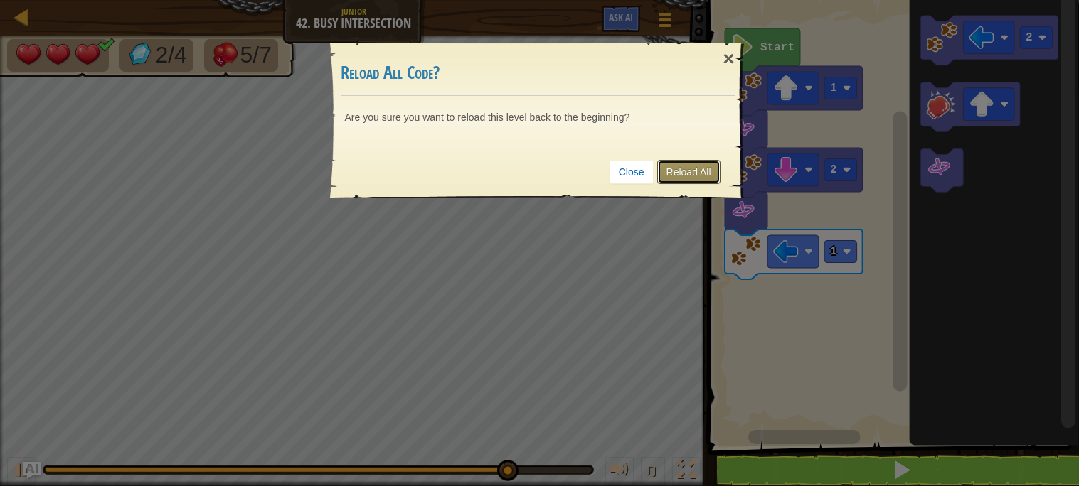
click at [687, 169] on link "Reload All" at bounding box center [688, 172] width 63 height 24
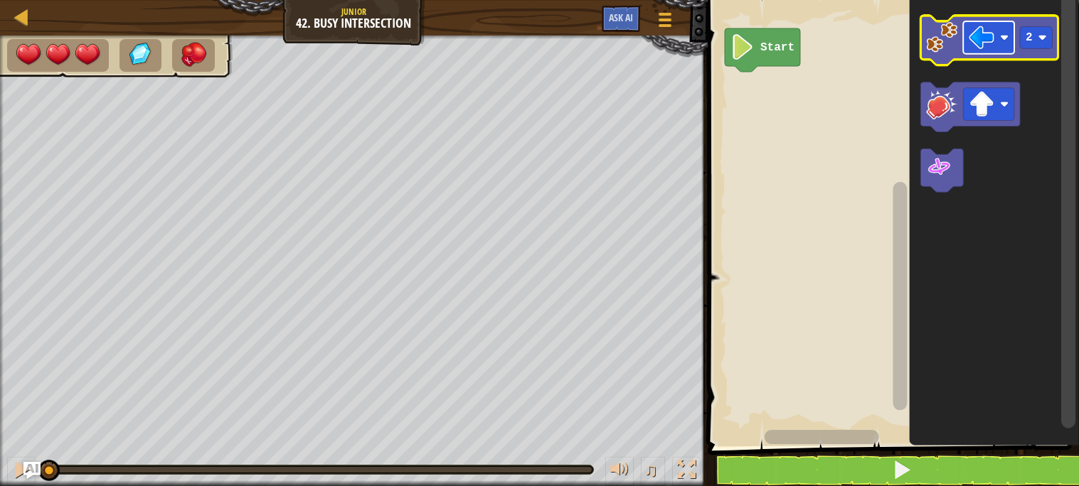
click at [976, 46] on image "Blockly Workspace" at bounding box center [981, 38] width 26 height 26
click at [1032, 45] on rect "Blockly Workspace" at bounding box center [1036, 38] width 33 height 22
click at [942, 43] on image "Blockly Workspace" at bounding box center [941, 37] width 31 height 31
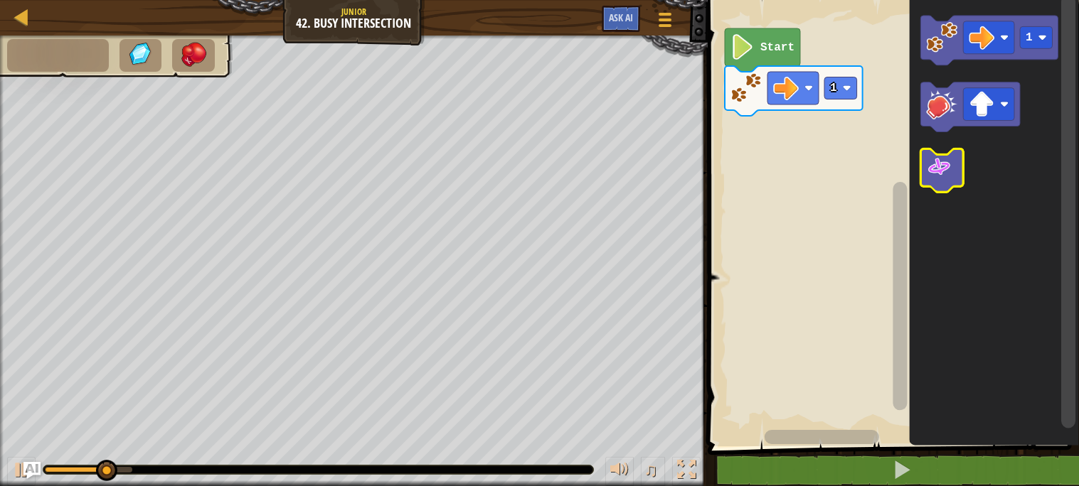
click at [927, 183] on icon "Blockly Workspace" at bounding box center [941, 170] width 43 height 43
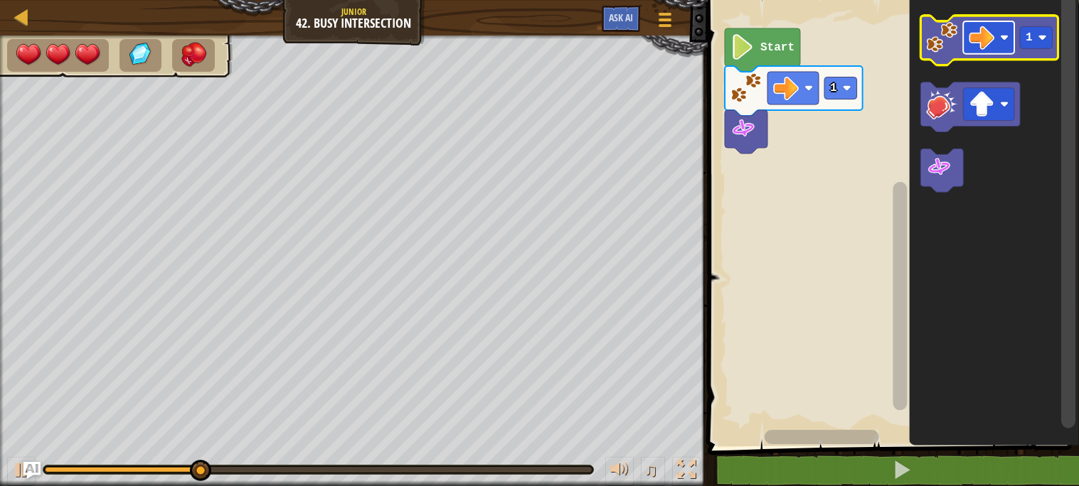
click at [998, 46] on rect "Blockly Workspace" at bounding box center [988, 37] width 51 height 33
click at [1034, 39] on rect "Blockly Workspace" at bounding box center [1036, 38] width 33 height 22
click at [955, 51] on image "Blockly Workspace" at bounding box center [941, 37] width 31 height 31
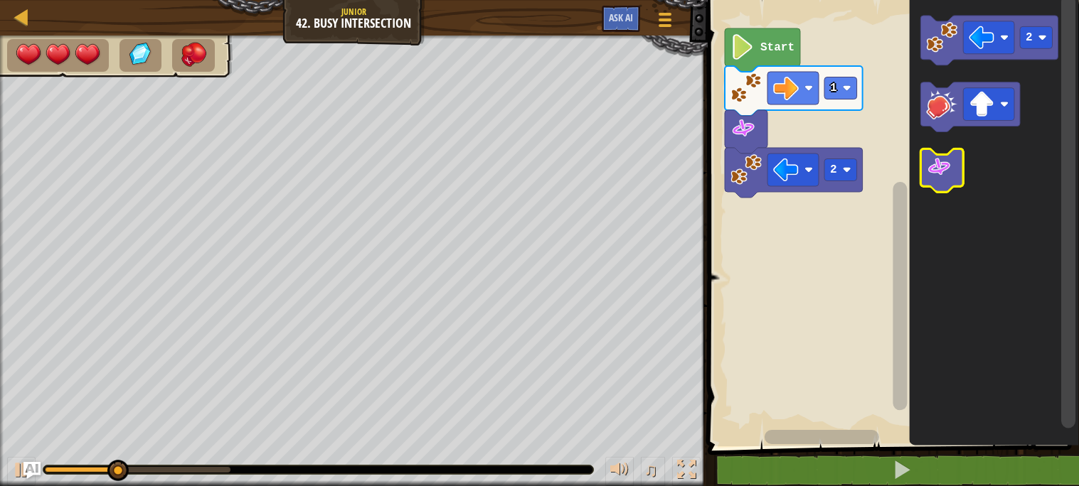
click at [938, 174] on image "Blockly Workspace" at bounding box center [939, 168] width 26 height 26
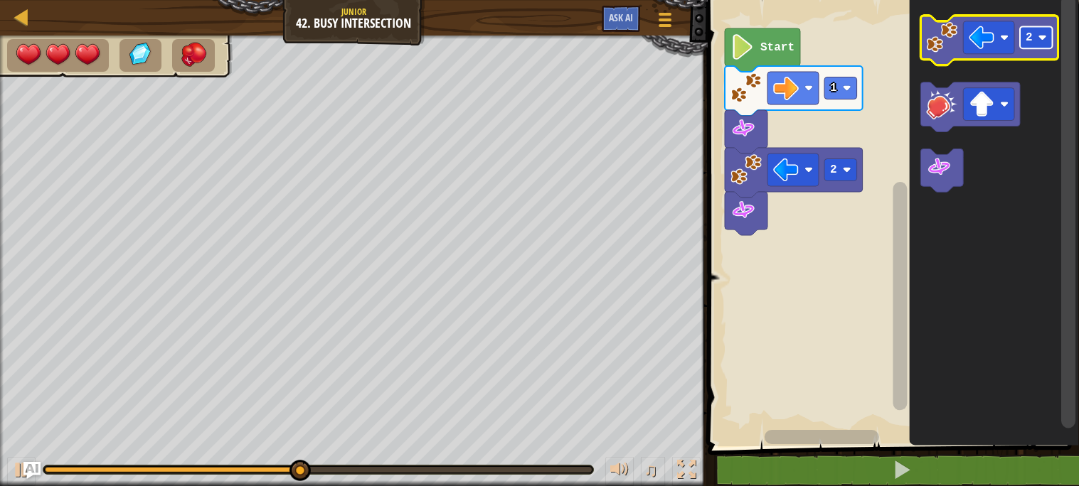
click at [1045, 42] on rect "Blockly Workspace" at bounding box center [1036, 38] width 33 height 22
click at [971, 44] on image "Blockly Workspace" at bounding box center [981, 38] width 26 height 26
click at [956, 41] on image "Blockly Workspace" at bounding box center [941, 37] width 31 height 31
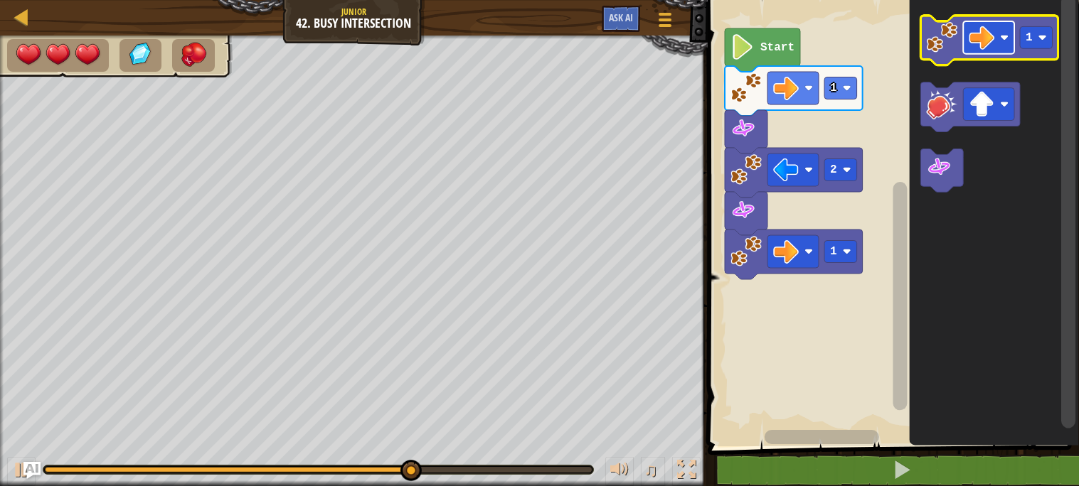
click at [968, 38] on rect "Blockly Workspace" at bounding box center [988, 37] width 51 height 33
click at [953, 55] on icon "Blockly Workspace" at bounding box center [989, 41] width 138 height 50
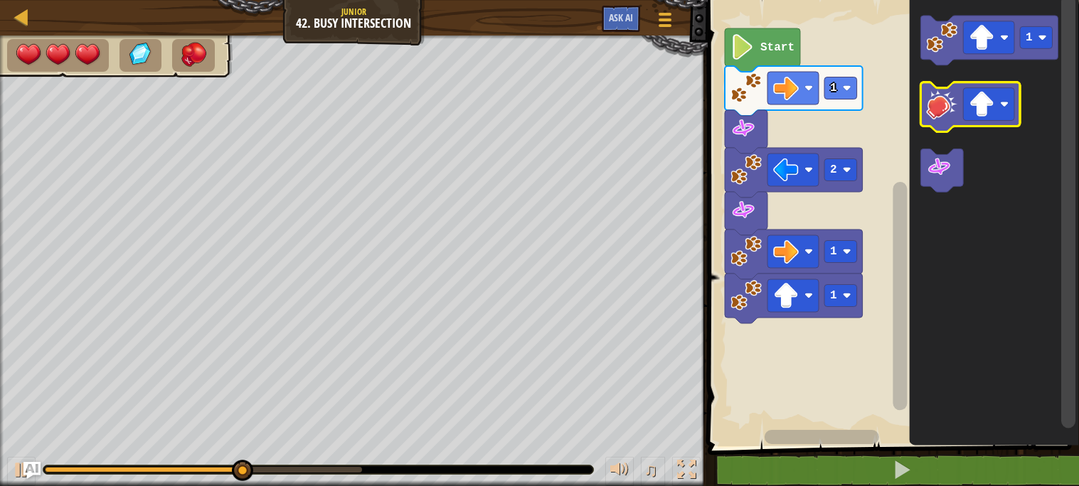
click at [951, 103] on image "Blockly Workspace" at bounding box center [941, 104] width 31 height 31
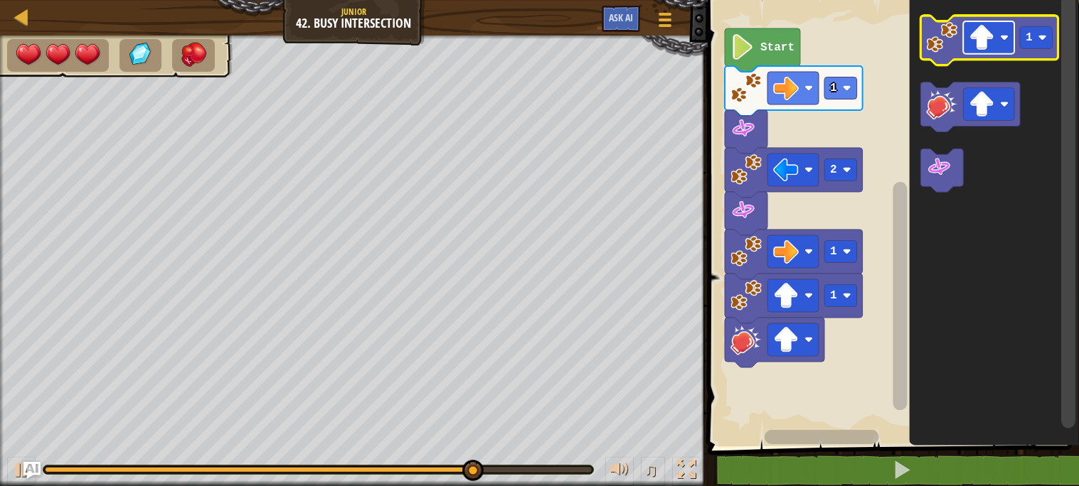
click at [969, 45] on image "Blockly Workspace" at bounding box center [981, 38] width 26 height 26
click at [1040, 36] on image "Blockly Workspace" at bounding box center [1042, 37] width 9 height 9
click at [949, 37] on image "Blockly Workspace" at bounding box center [941, 37] width 31 height 31
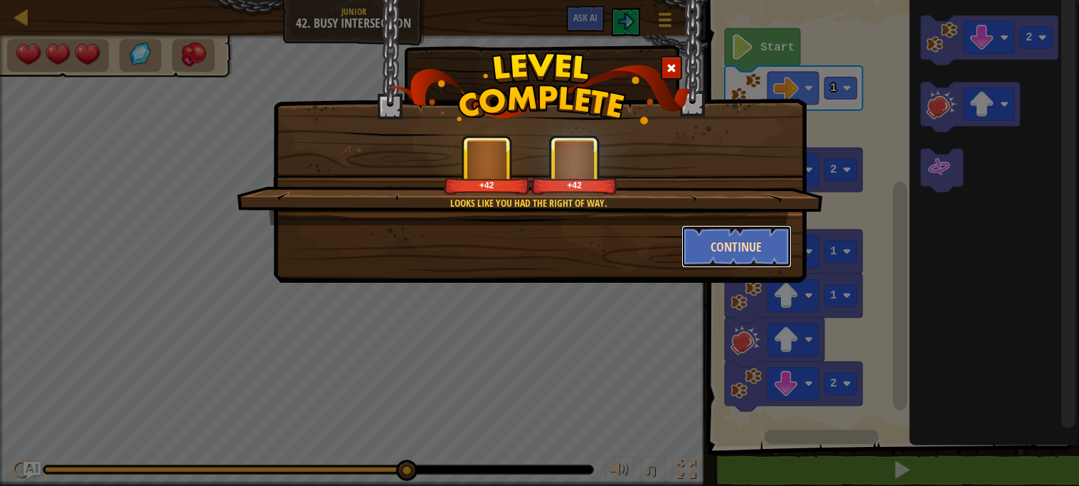
click at [726, 260] on button "Continue" at bounding box center [736, 246] width 110 height 43
